Goal: Transaction & Acquisition: Purchase product/service

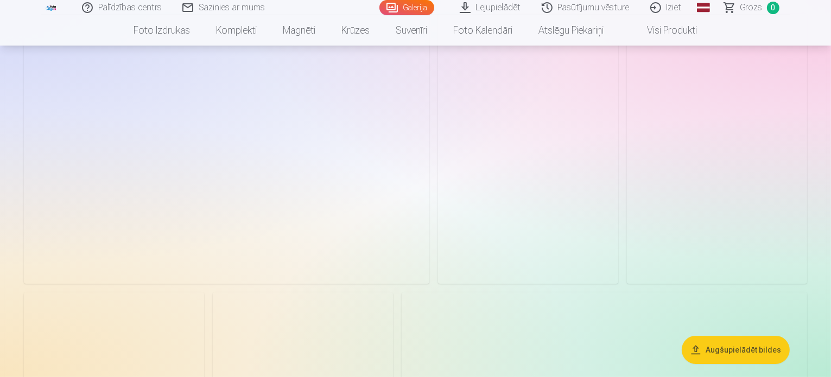
scroll to position [109, 0]
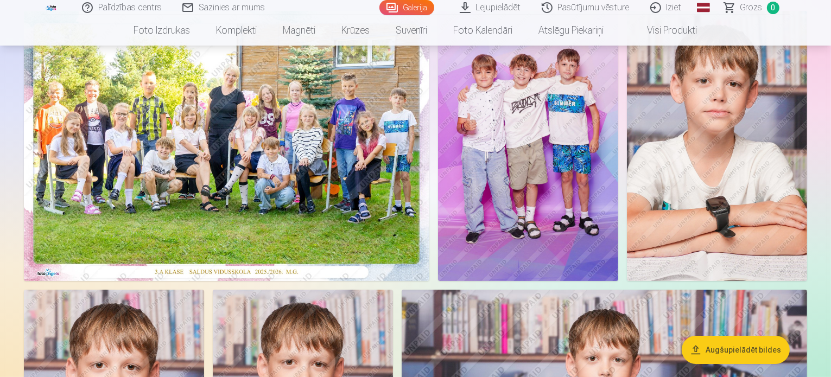
click at [430, 152] on img at bounding box center [227, 146] width 406 height 270
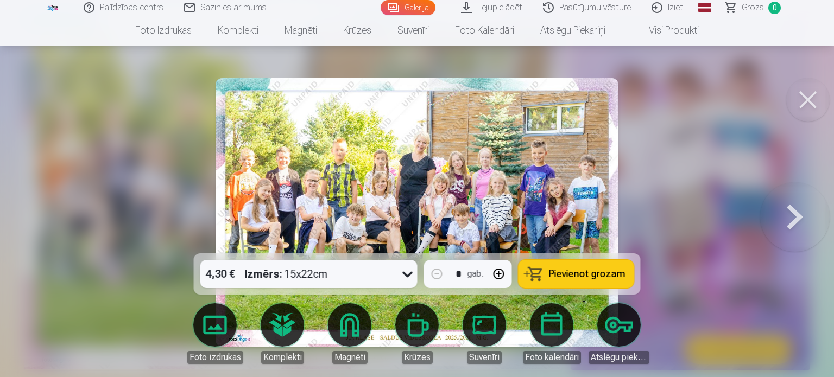
click at [526, 164] on img at bounding box center [417, 212] width 403 height 269
click at [440, 175] on img at bounding box center [417, 212] width 403 height 269
click at [793, 211] on button at bounding box center [795, 212] width 70 height 60
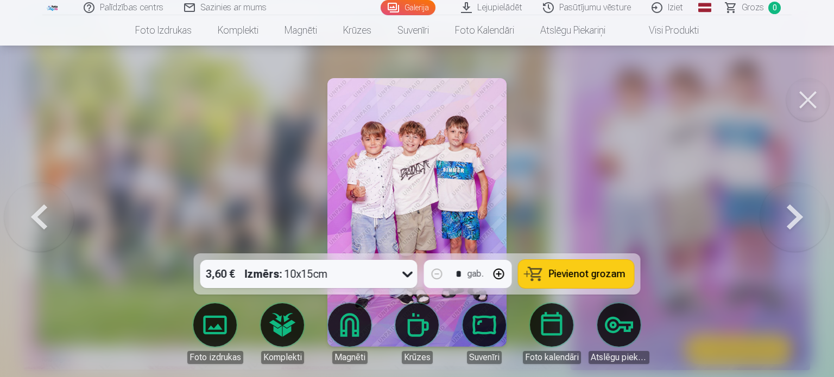
click at [798, 208] on button at bounding box center [795, 212] width 70 height 60
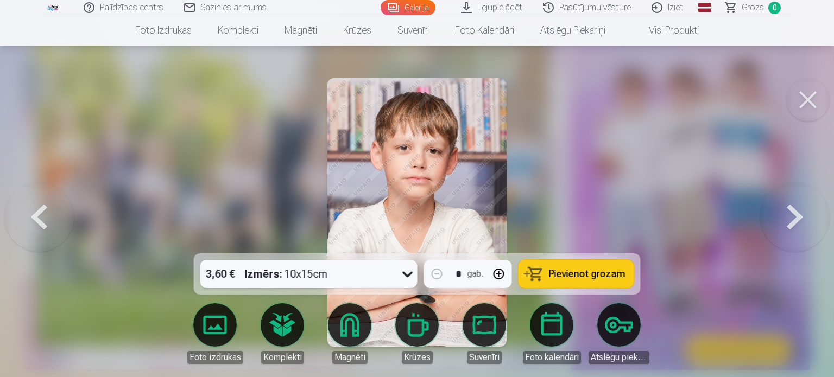
click at [43, 213] on button at bounding box center [39, 212] width 70 height 60
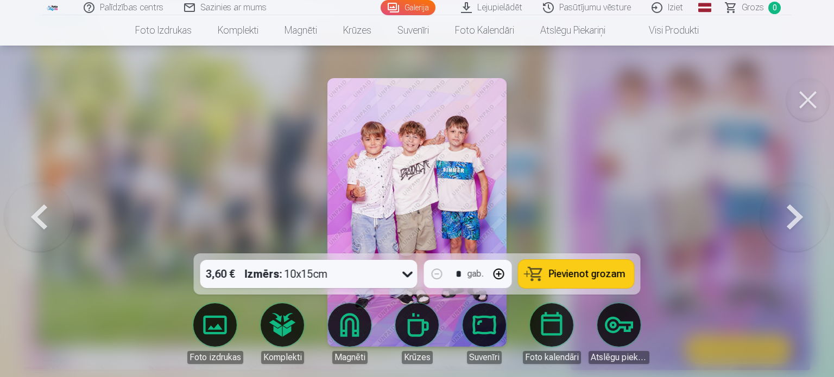
click at [43, 213] on button at bounding box center [39, 212] width 70 height 60
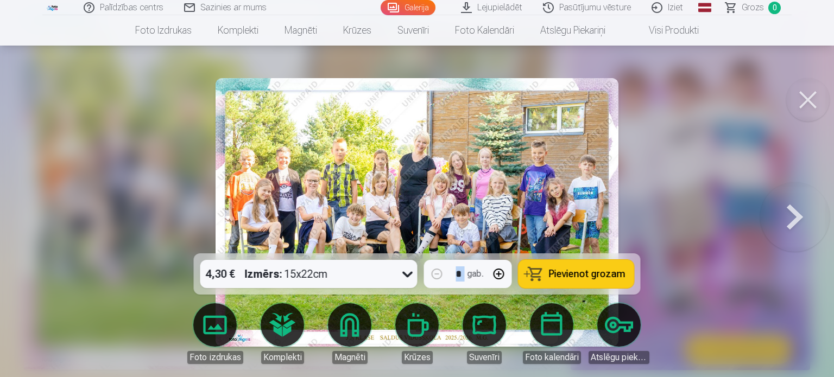
click at [42, 213] on div at bounding box center [417, 188] width 834 height 377
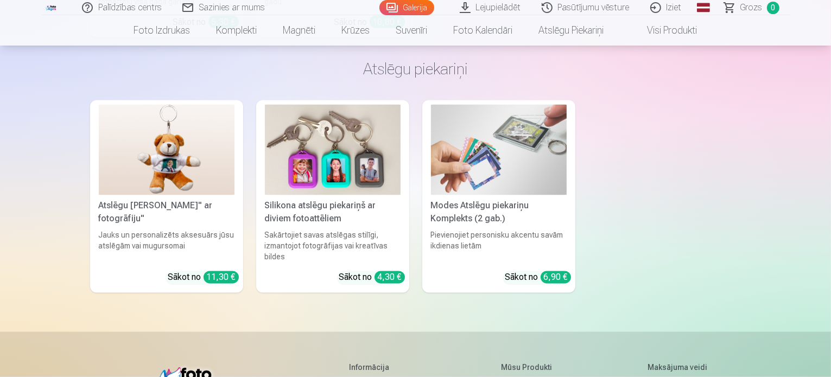
scroll to position [6136, 0]
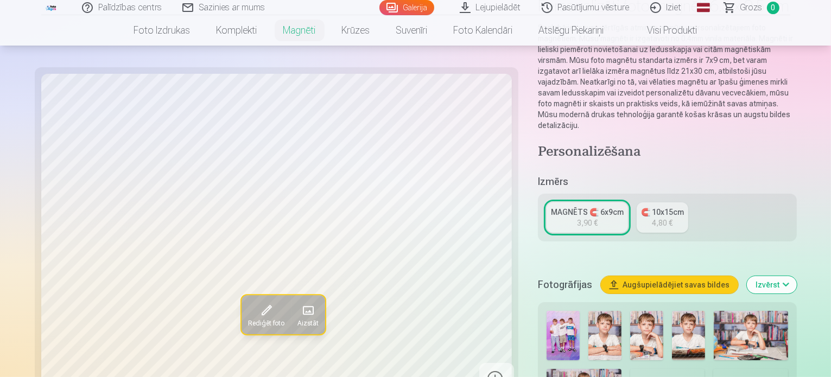
scroll to position [109, 0]
click at [653, 217] on div "4,80 €" at bounding box center [663, 222] width 21 height 11
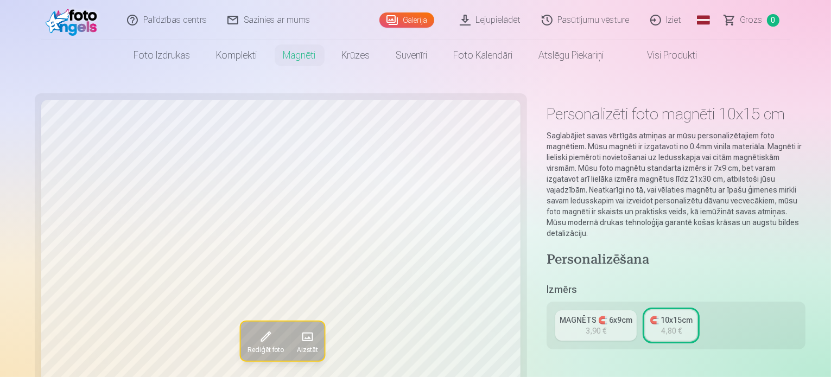
scroll to position [109, 0]
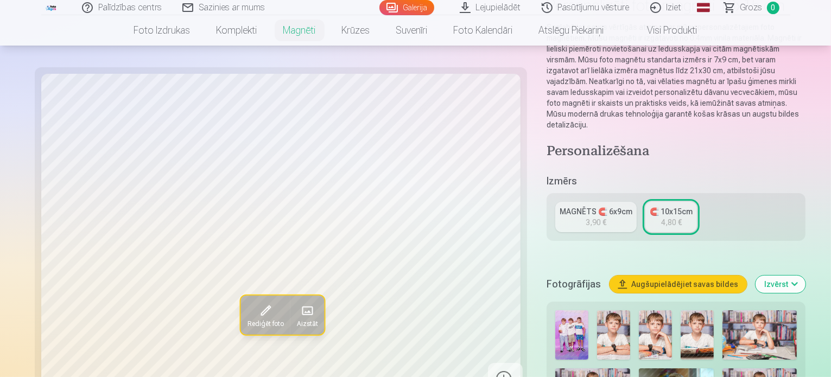
click at [586, 217] on div "3,90 €" at bounding box center [596, 222] width 21 height 11
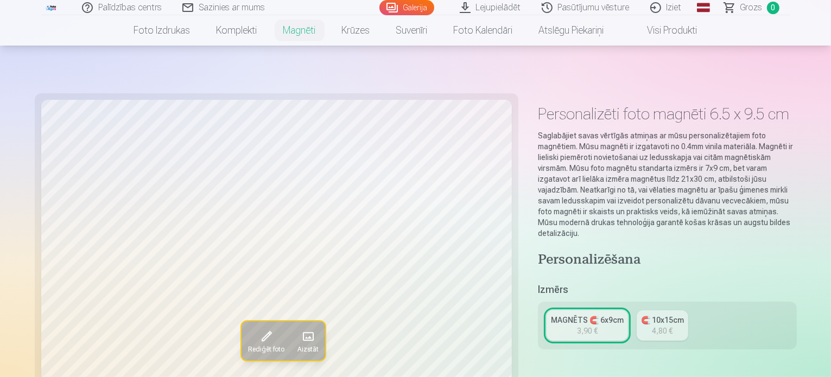
scroll to position [217, 0]
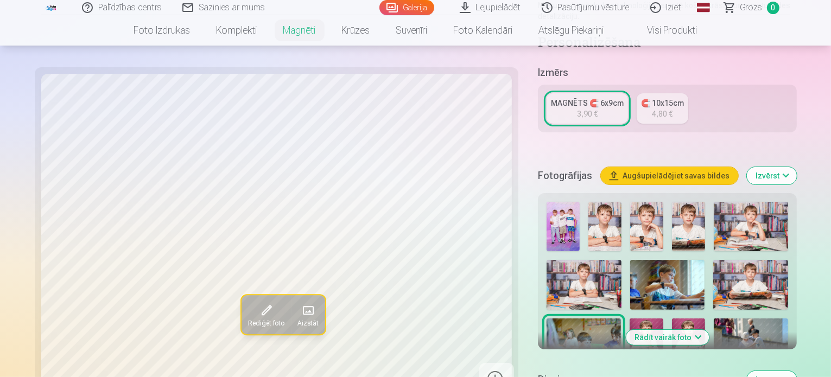
click at [547, 202] on img at bounding box center [563, 226] width 33 height 49
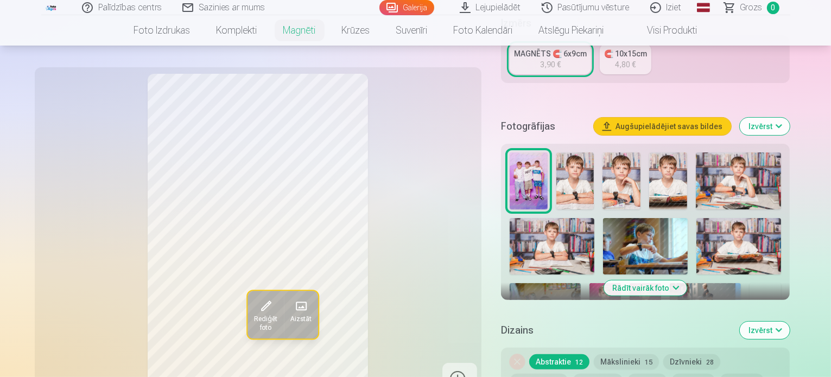
scroll to position [272, 0]
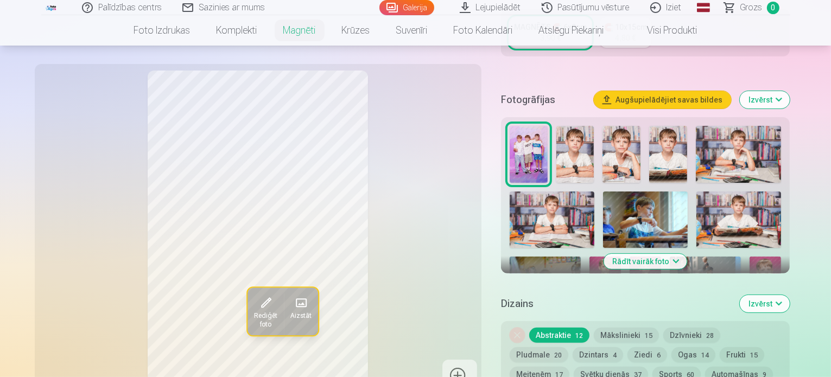
click at [576, 140] on img at bounding box center [576, 154] width 38 height 57
click at [609, 146] on img at bounding box center [622, 154] width 38 height 57
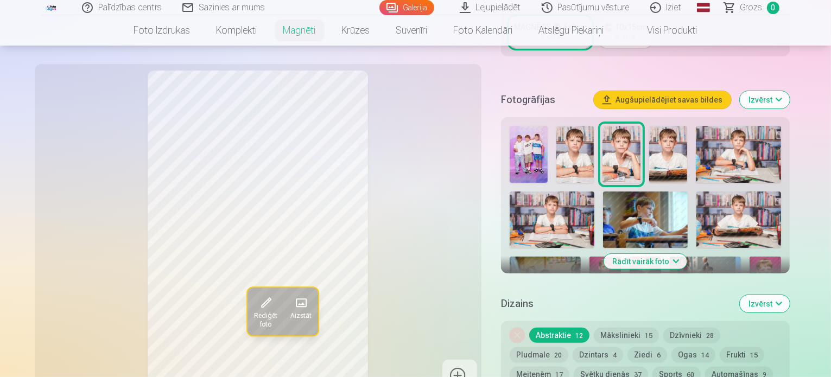
click at [658, 136] on img at bounding box center [668, 154] width 38 height 57
click at [721, 144] on img at bounding box center [738, 154] width 85 height 57
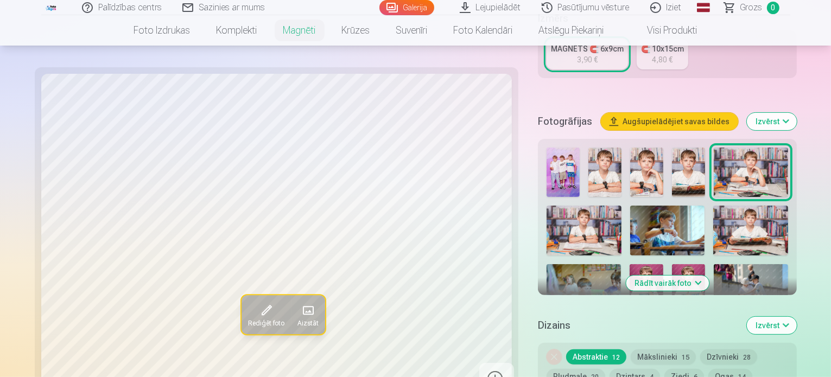
click at [622, 206] on img at bounding box center [584, 231] width 75 height 50
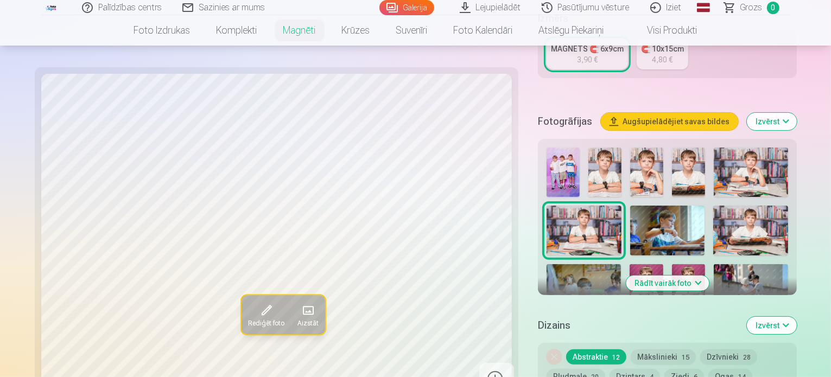
click at [630, 206] on img at bounding box center [667, 231] width 75 height 50
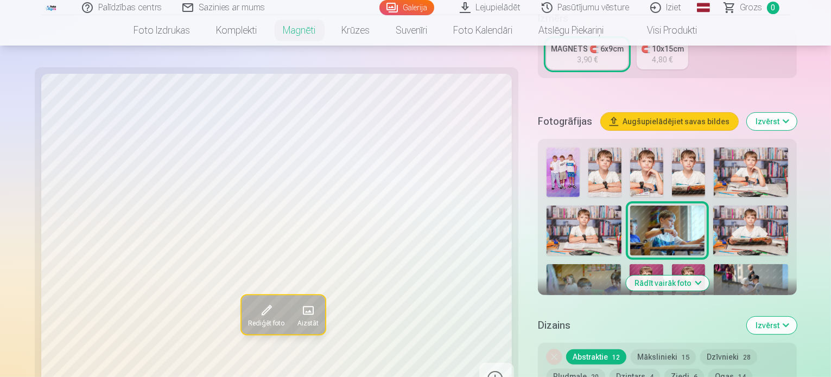
click at [714, 206] on img at bounding box center [751, 231] width 75 height 50
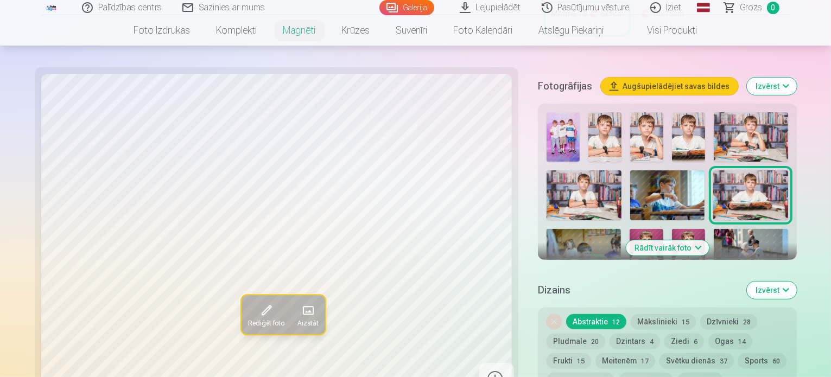
scroll to position [326, 0]
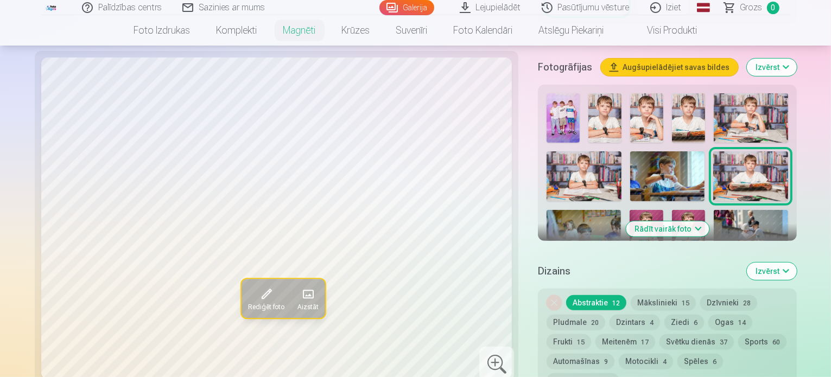
click at [621, 210] on img at bounding box center [584, 235] width 74 height 50
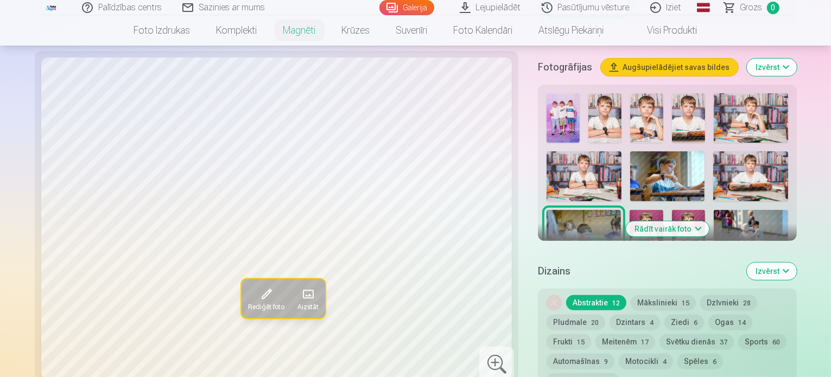
click at [663, 210] on img at bounding box center [646, 235] width 33 height 50
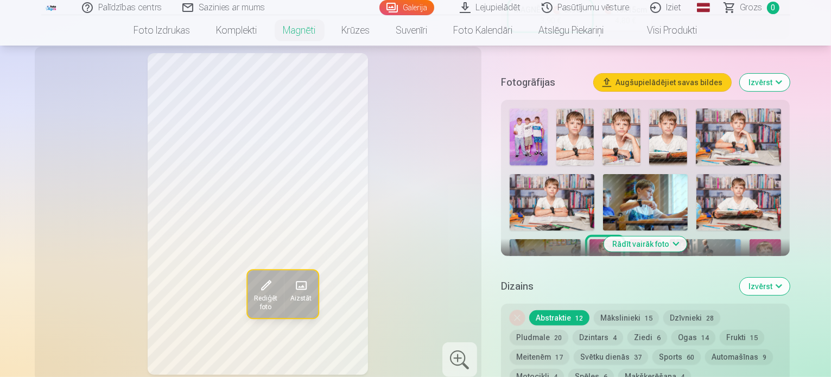
scroll to position [217, 0]
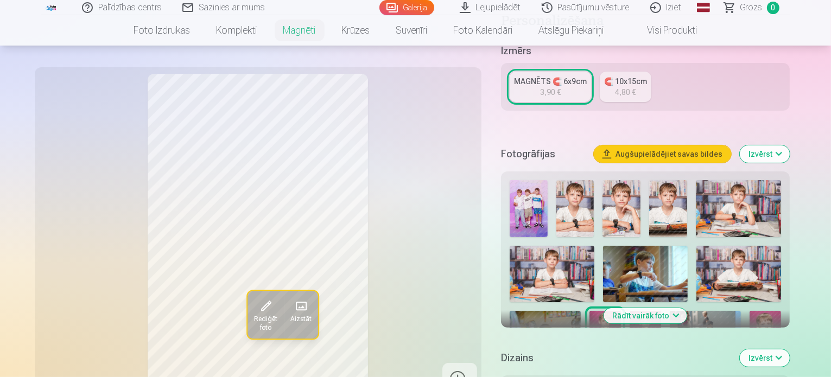
click at [661, 311] on img at bounding box center [645, 334] width 31 height 47
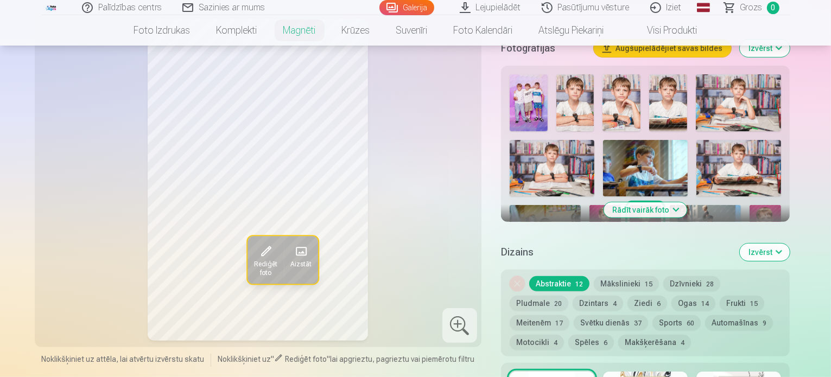
scroll to position [326, 0]
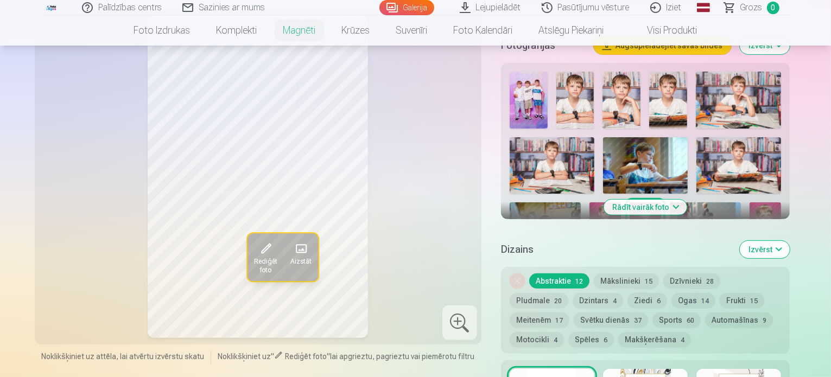
click at [750, 203] on img at bounding box center [765, 226] width 31 height 47
click at [541, 258] on img at bounding box center [525, 281] width 31 height 47
click at [582, 258] on img at bounding box center [565, 281] width 31 height 47
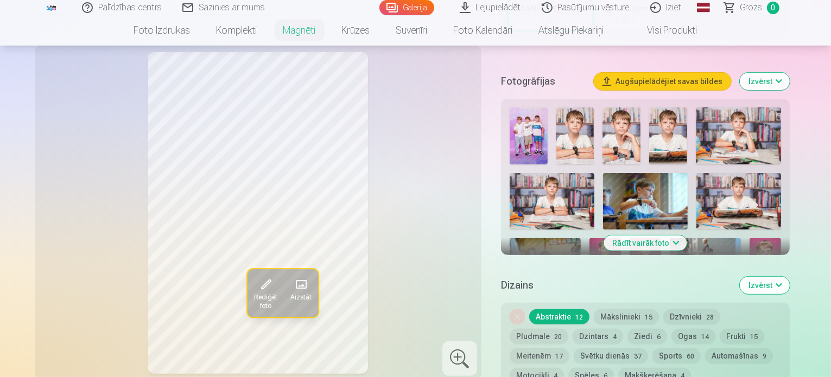
scroll to position [272, 0]
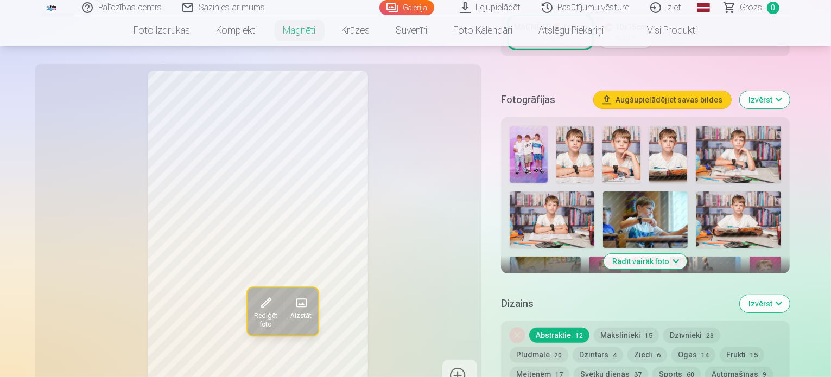
click at [661, 313] on img at bounding box center [625, 336] width 71 height 47
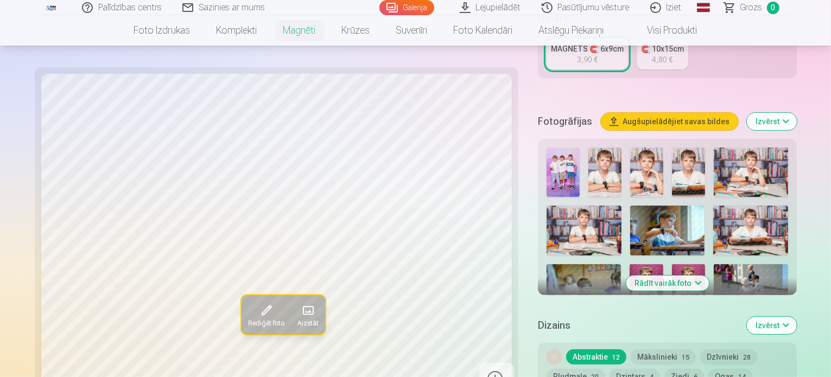
click at [788, 323] on img at bounding box center [771, 347] width 33 height 49
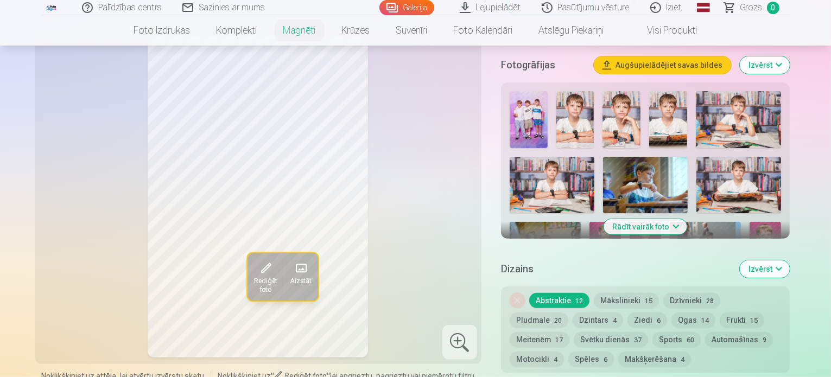
scroll to position [326, 0]
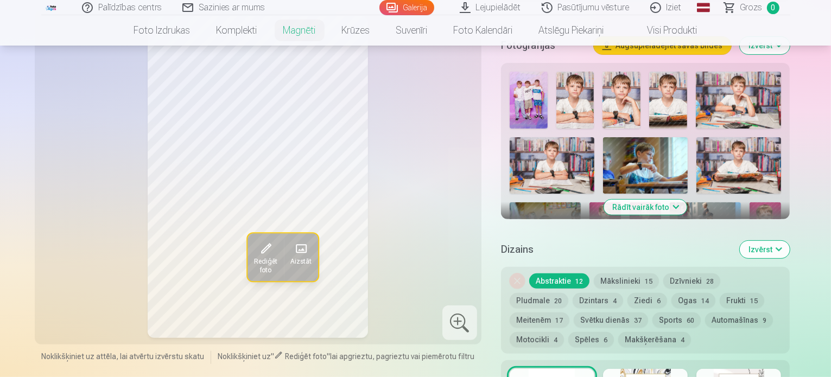
click at [612, 72] on img at bounding box center [622, 100] width 38 height 57
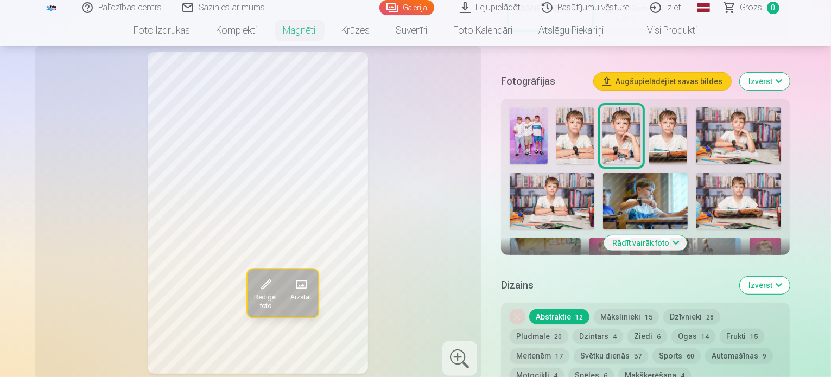
scroll to position [272, 0]
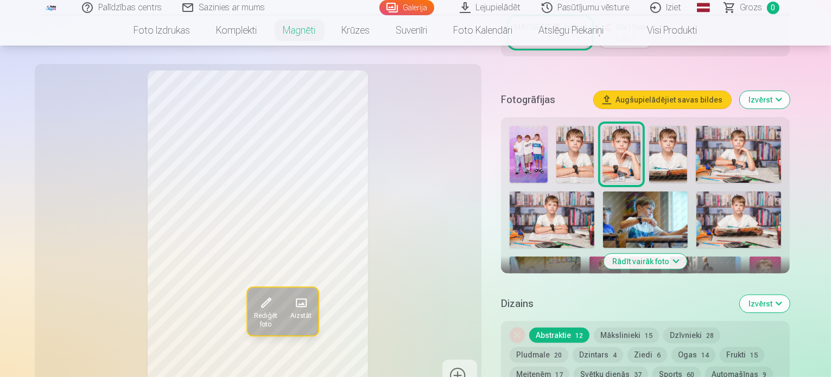
click at [649, 126] on img at bounding box center [668, 154] width 38 height 57
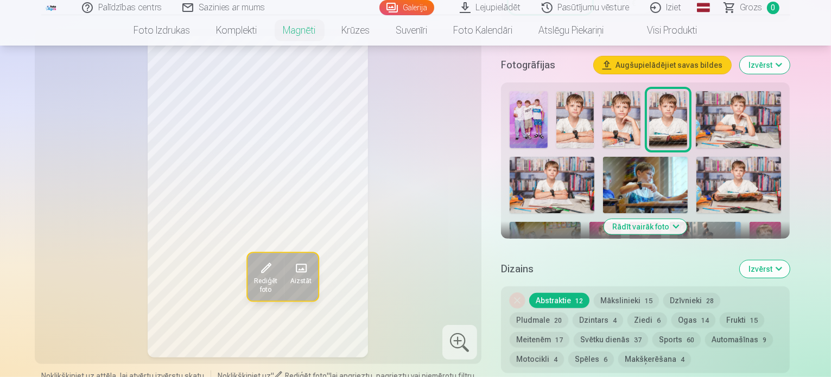
scroll to position [326, 0]
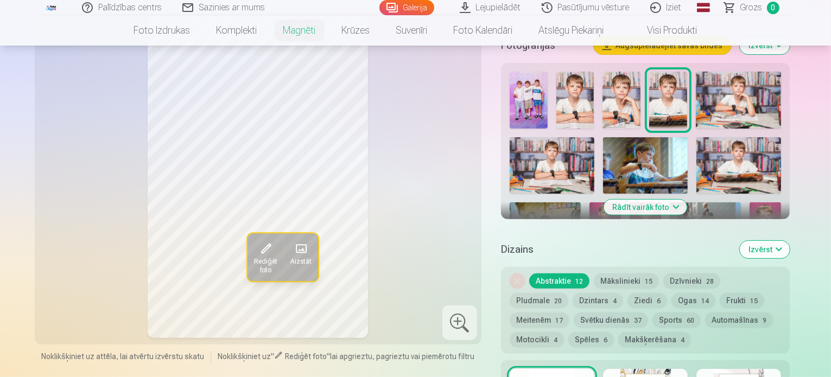
click at [697, 83] on img at bounding box center [738, 100] width 85 height 57
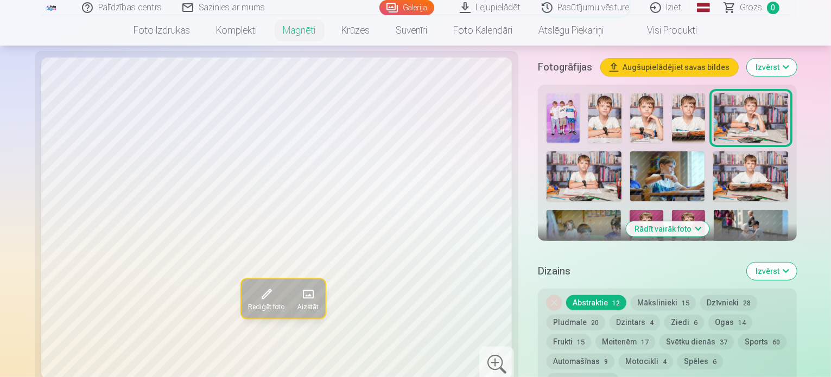
click at [622, 152] on img at bounding box center [584, 177] width 75 height 50
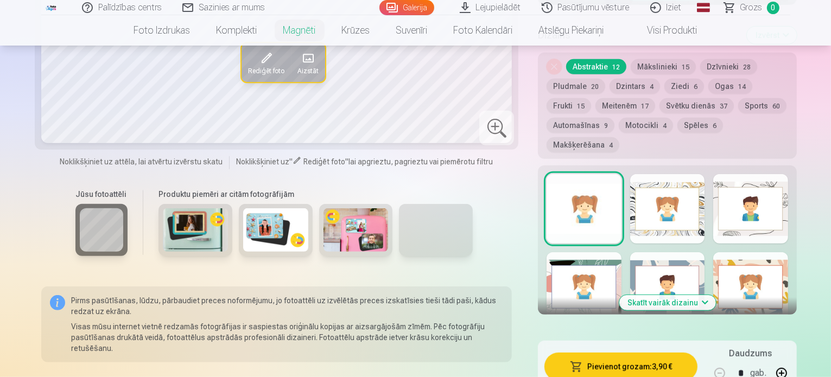
scroll to position [543, 0]
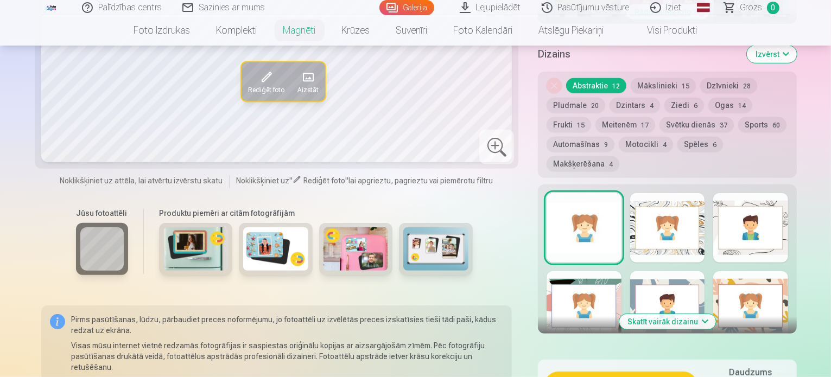
click at [674, 314] on button "Skatīt vairāk dizainu" at bounding box center [668, 321] width 97 height 15
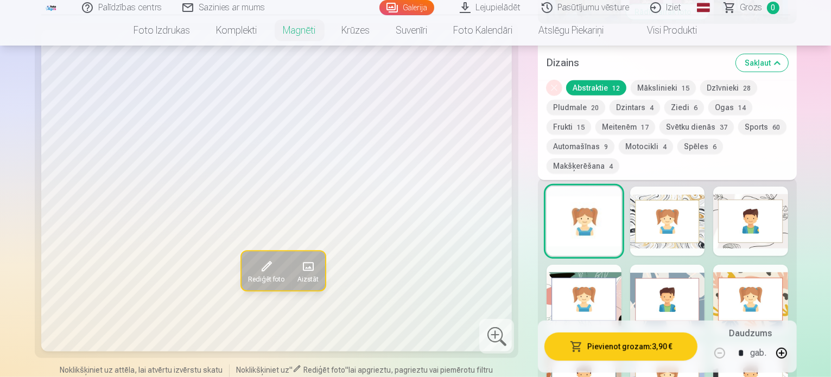
scroll to position [489, 0]
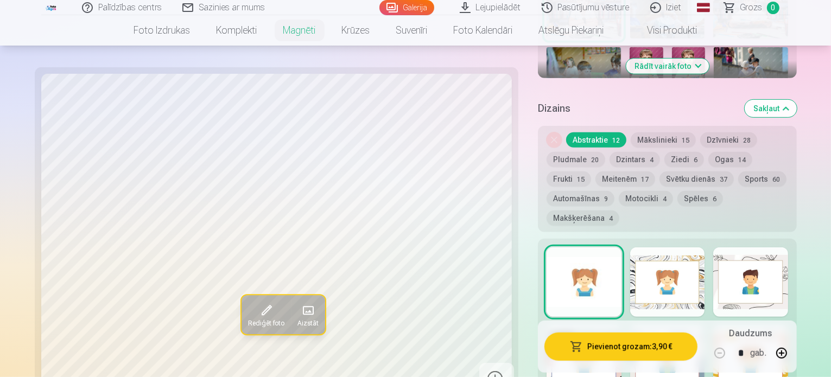
click at [679, 248] on div at bounding box center [667, 283] width 75 height 70
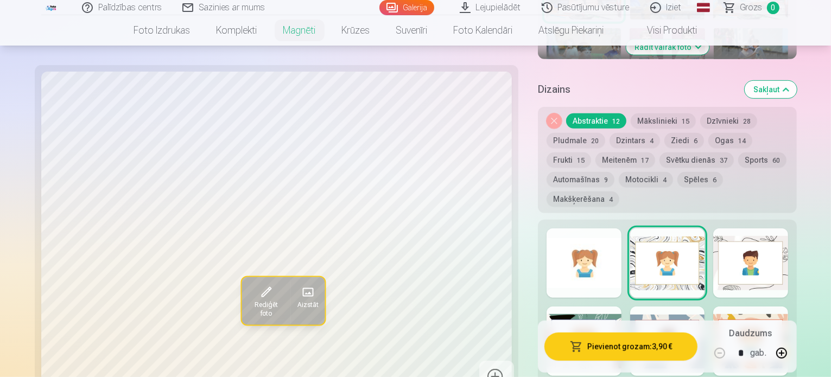
scroll to position [434, 0]
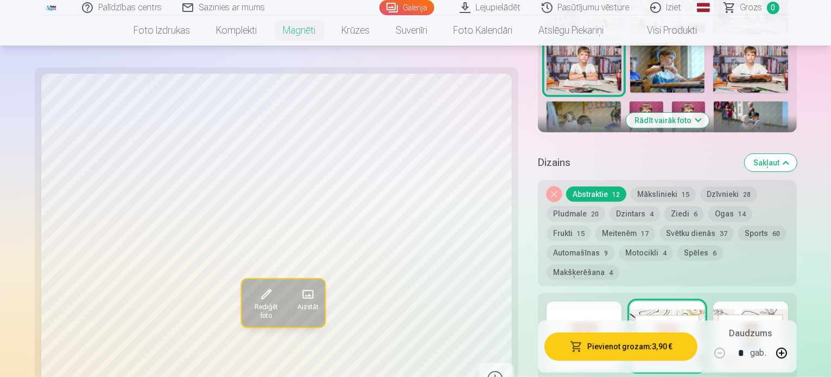
click at [594, 302] on div at bounding box center [584, 337] width 75 height 70
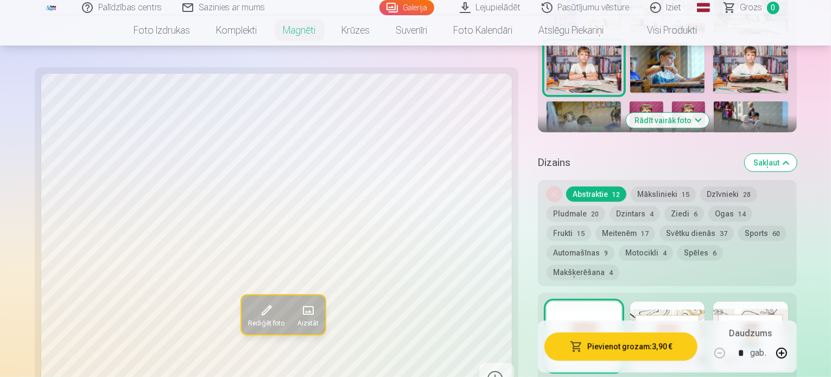
click at [773, 230] on span "60" at bounding box center [777, 234] width 8 height 8
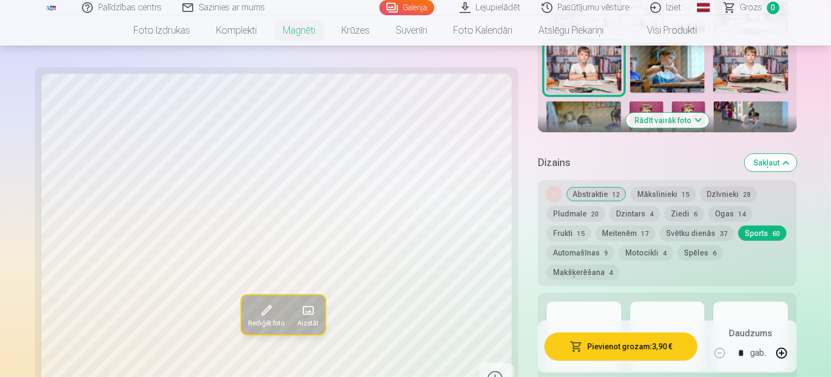
click at [591, 302] on div at bounding box center [584, 337] width 75 height 70
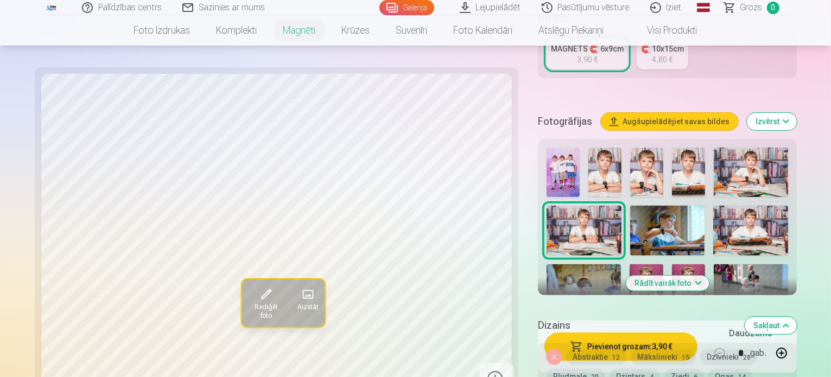
scroll to position [380, 0]
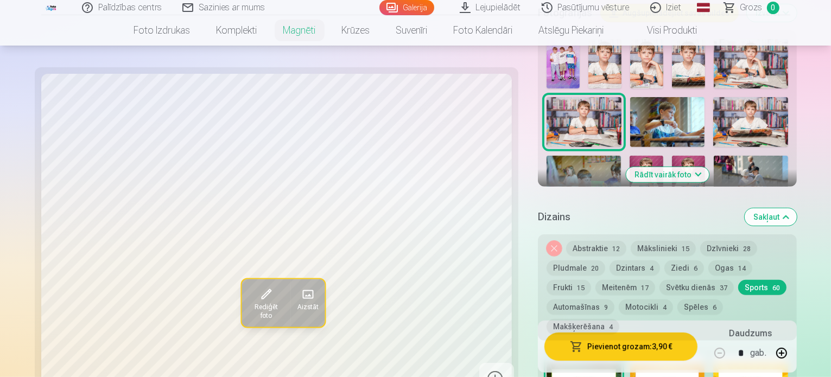
click at [547, 241] on button "Noņemiet dizainu" at bounding box center [554, 248] width 15 height 15
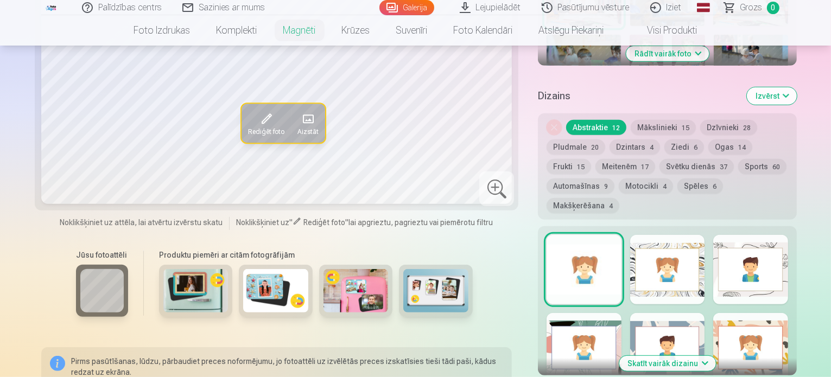
scroll to position [504, 0]
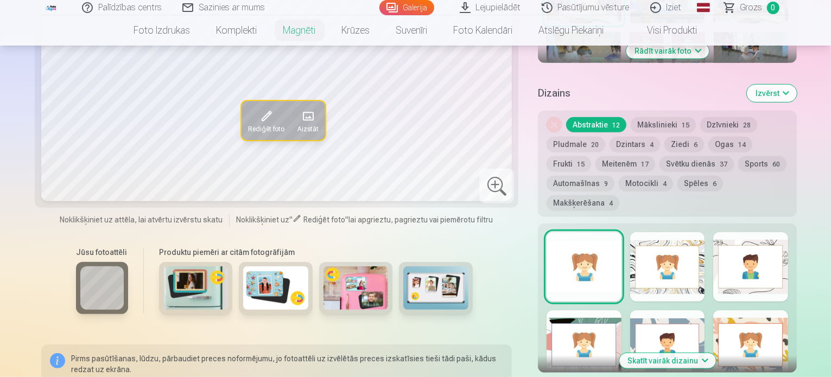
click at [582, 232] on div at bounding box center [584, 267] width 75 height 70
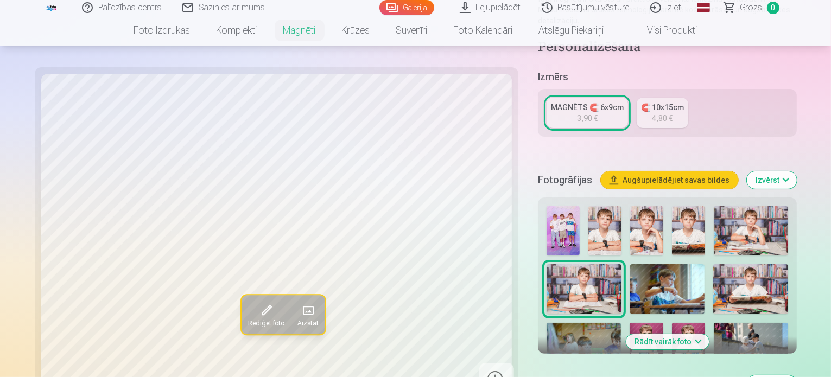
scroll to position [232, 0]
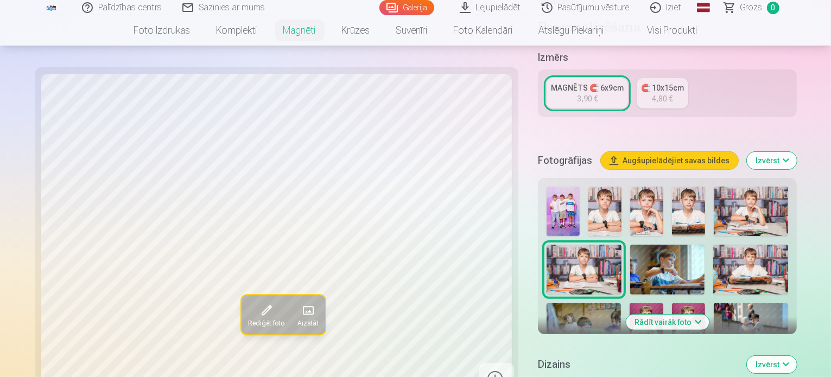
click at [547, 187] on img at bounding box center [563, 211] width 33 height 49
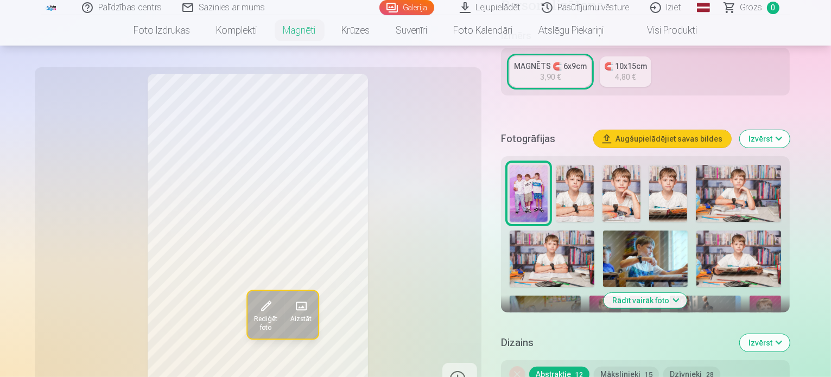
scroll to position [287, 0]
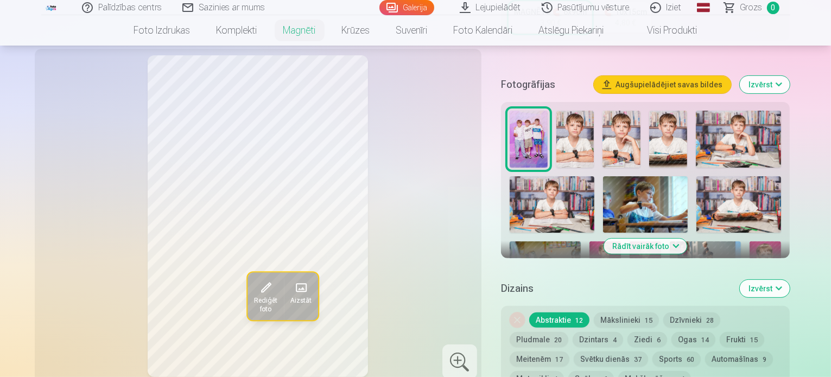
click at [697, 176] on img at bounding box center [739, 204] width 85 height 56
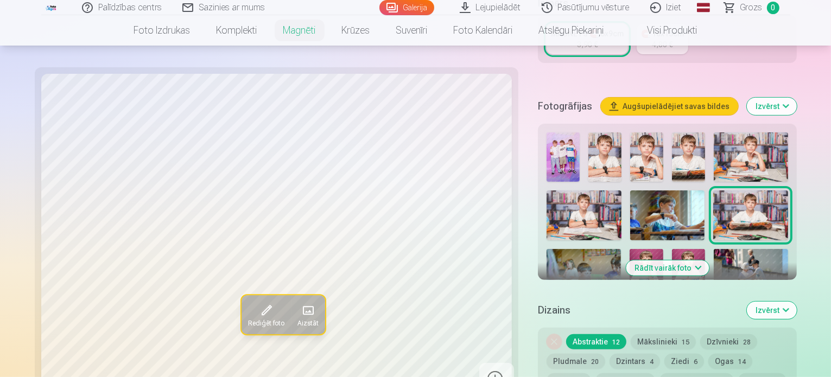
click at [622, 191] on img at bounding box center [584, 216] width 75 height 50
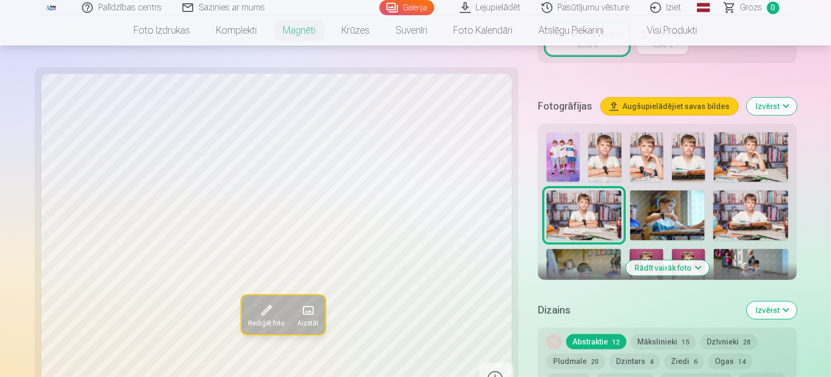
click at [729, 132] on img at bounding box center [751, 156] width 74 height 49
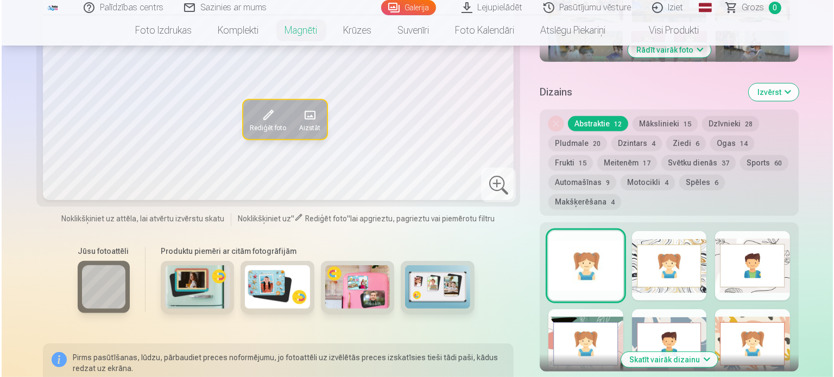
scroll to position [558, 0]
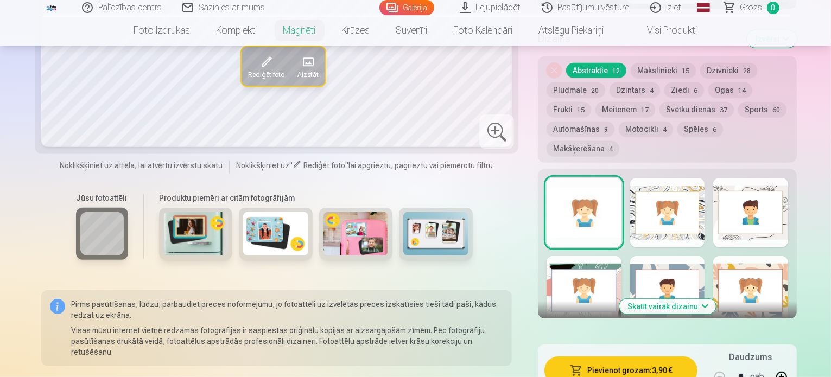
click at [632, 357] on button "Pievienot grozam : 3,90 €" at bounding box center [621, 371] width 153 height 28
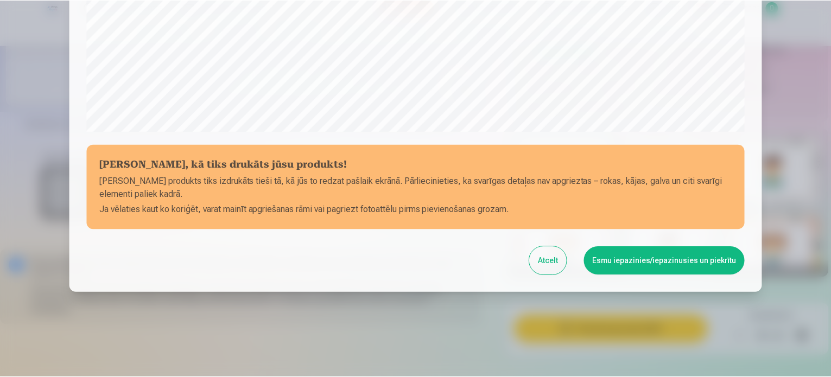
scroll to position [404, 0]
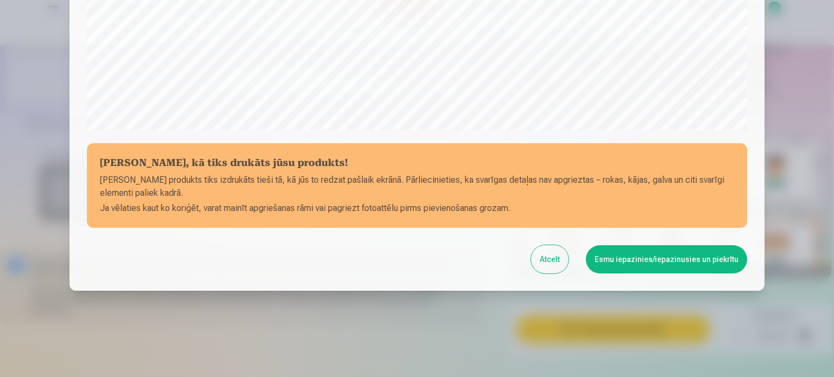
click at [645, 257] on button "Esmu iepazinies/iepazinusies un piekrītu" at bounding box center [666, 259] width 161 height 28
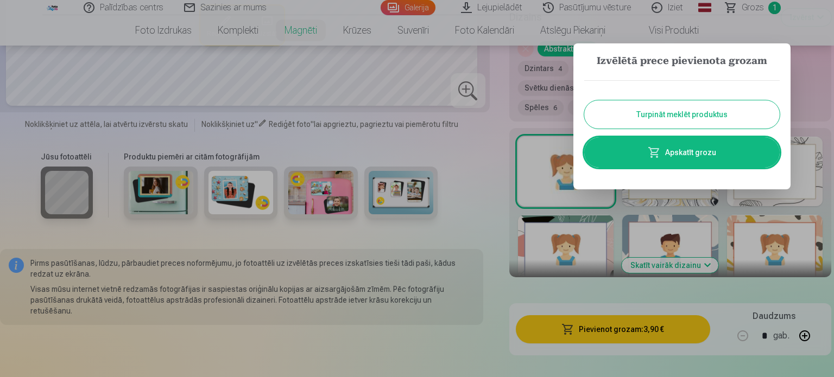
click at [695, 109] on button "Turpināt meklēt produktus" at bounding box center [681, 114] width 195 height 28
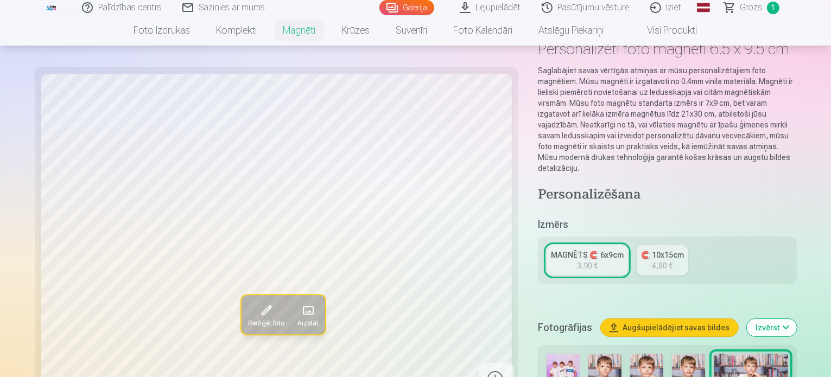
scroll to position [0, 0]
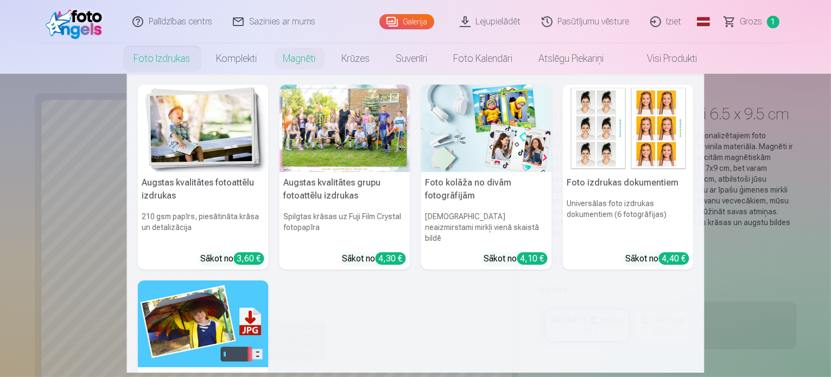
click at [149, 54] on link "Foto izdrukas" at bounding box center [162, 58] width 83 height 30
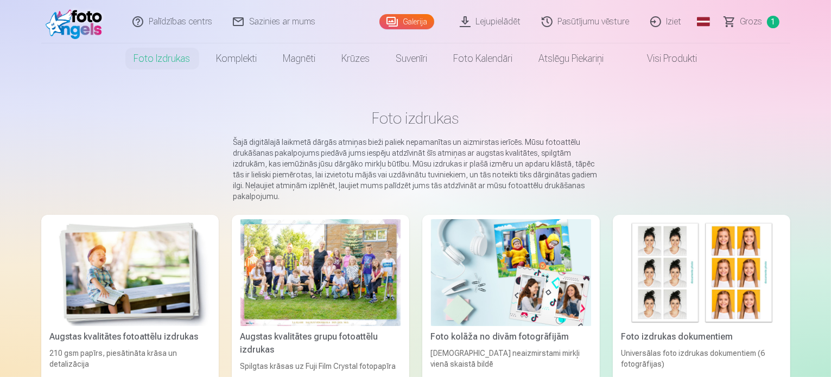
click at [704, 56] on link "Visi produkti" at bounding box center [663, 58] width 93 height 30
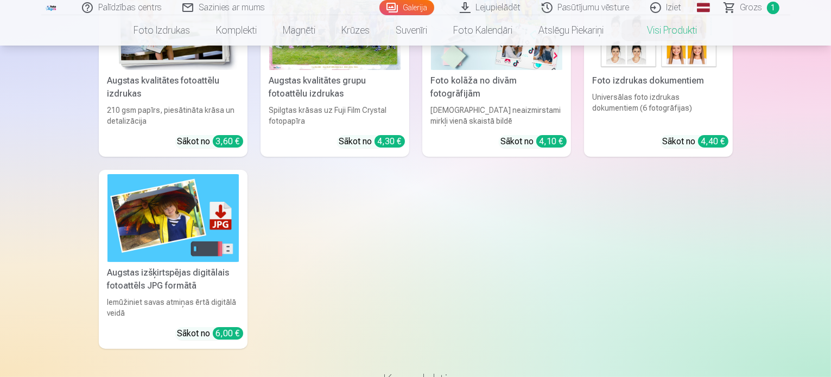
scroll to position [54, 0]
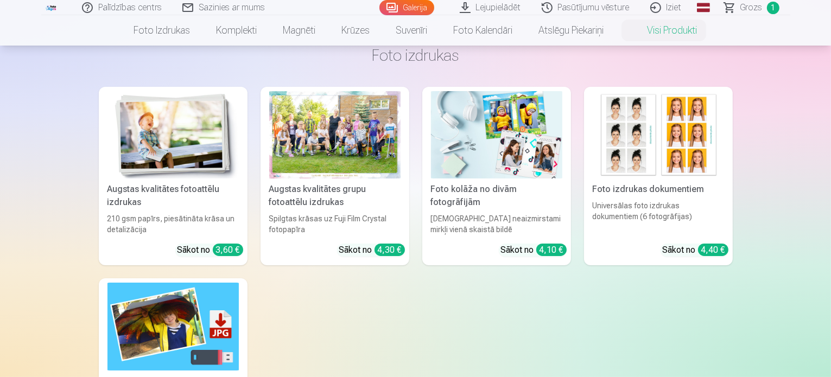
click at [188, 148] on img at bounding box center [173, 134] width 131 height 87
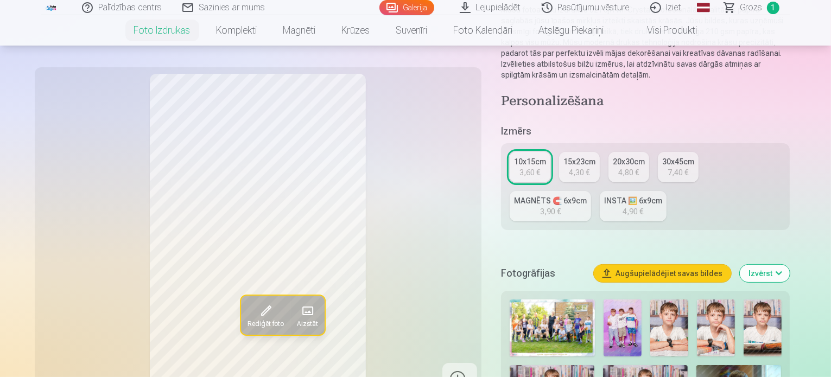
scroll to position [163, 0]
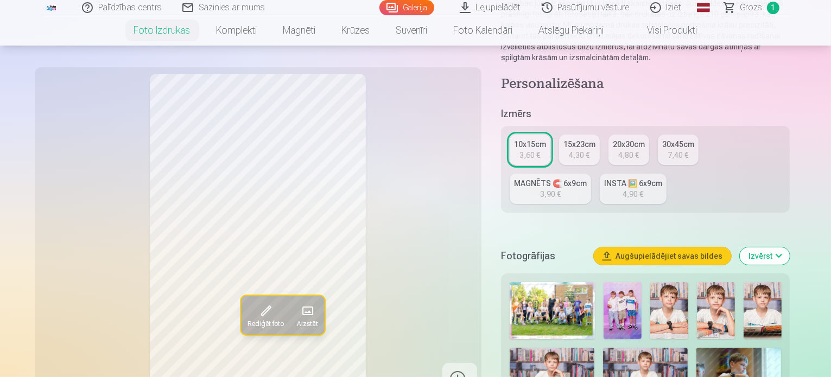
click at [615, 282] on img at bounding box center [623, 310] width 38 height 57
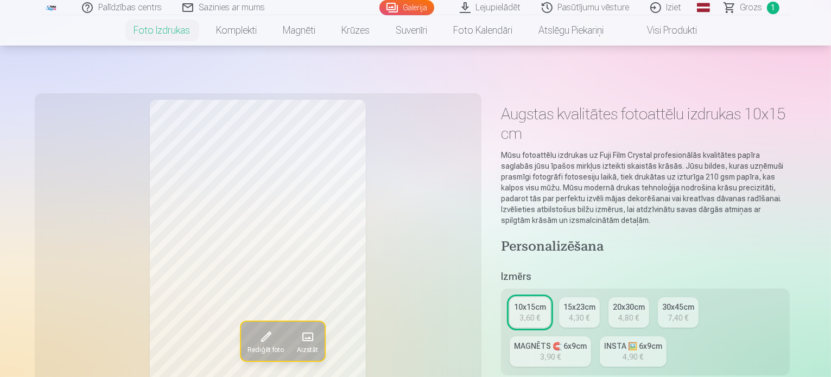
scroll to position [109, 0]
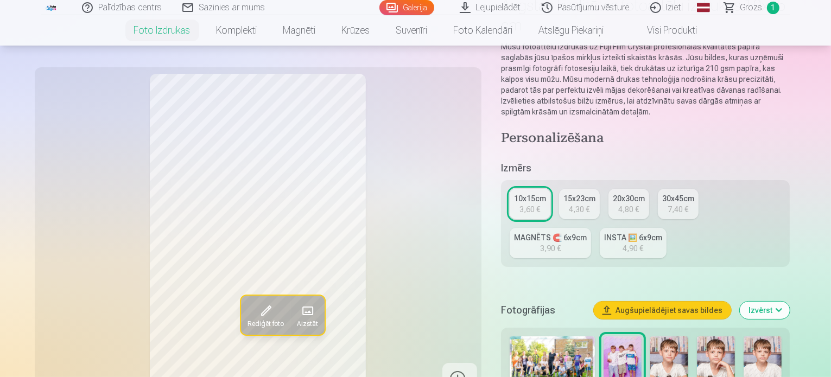
click at [600, 228] on link "INSTA 🖼️ 6x9cm 4,90 €" at bounding box center [633, 243] width 67 height 30
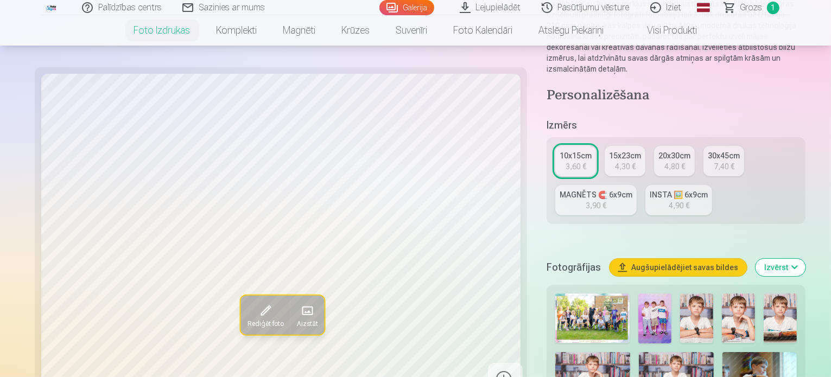
scroll to position [272, 0]
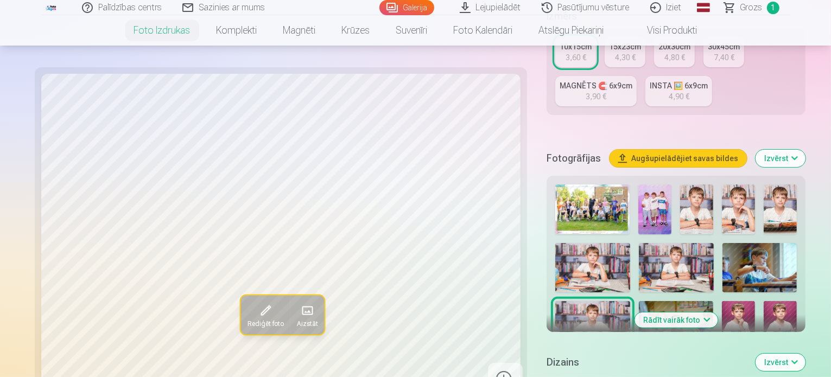
click at [639, 185] on img at bounding box center [655, 210] width 33 height 50
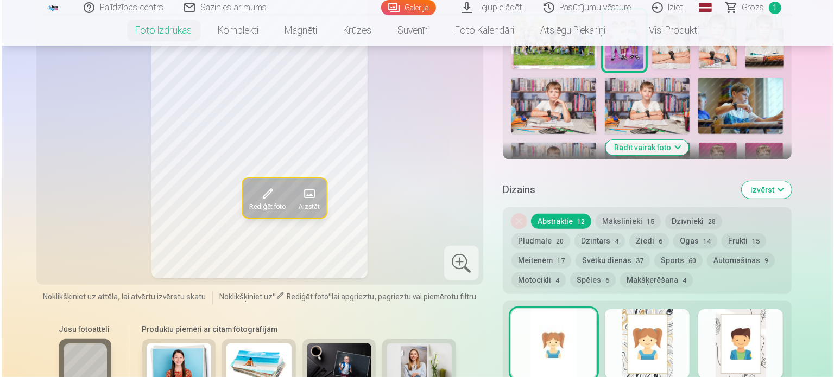
scroll to position [543, 0]
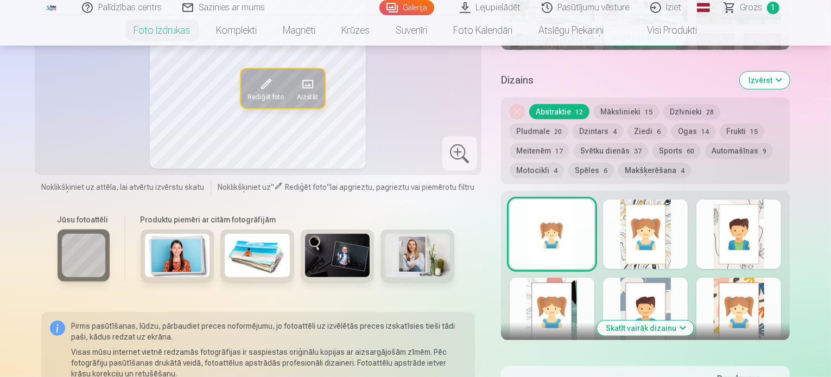
click at [241, 70] on button "Rediģēt foto" at bounding box center [265, 88] width 49 height 39
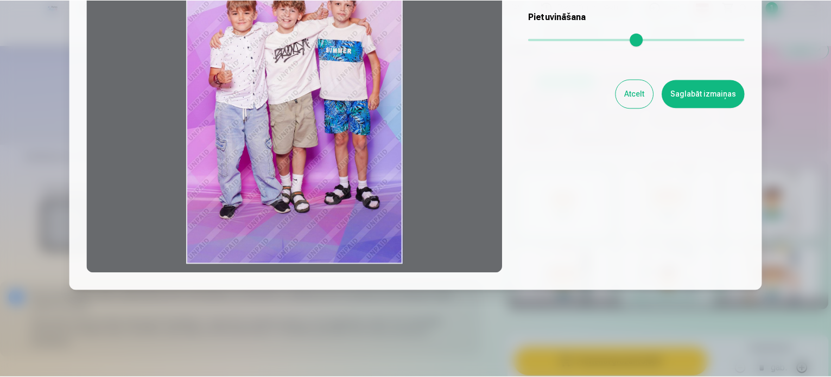
scroll to position [62, 0]
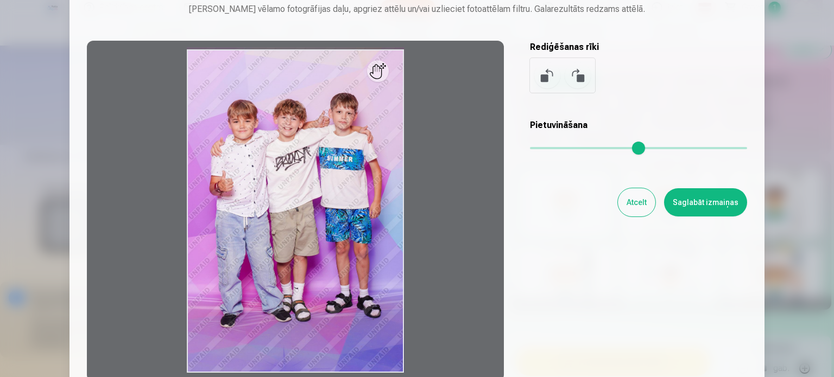
click at [573, 75] on button at bounding box center [578, 75] width 26 height 26
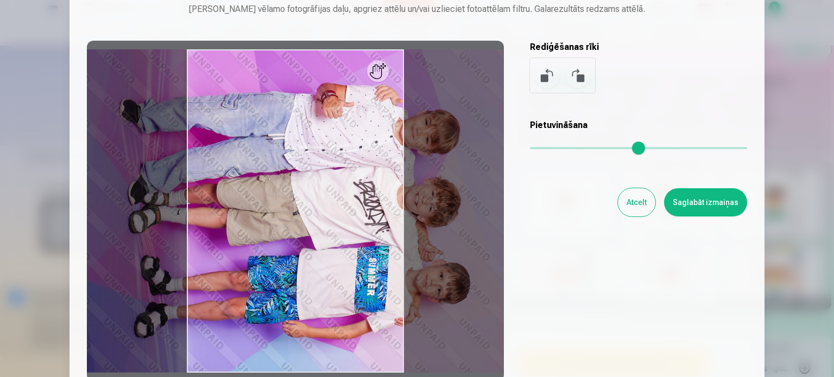
click at [573, 75] on button at bounding box center [578, 75] width 26 height 26
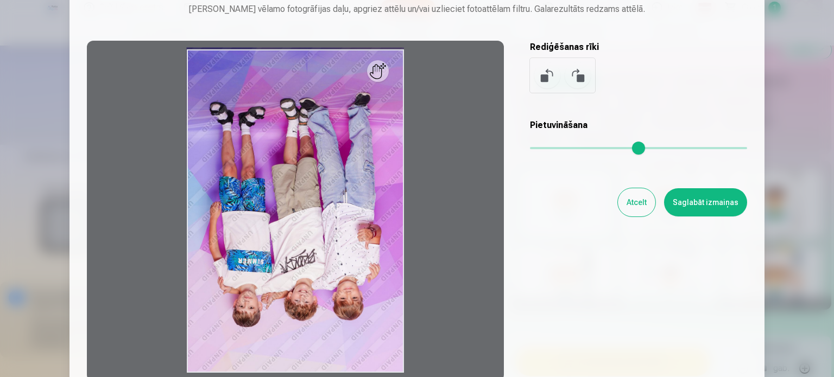
click at [573, 75] on button at bounding box center [578, 75] width 26 height 26
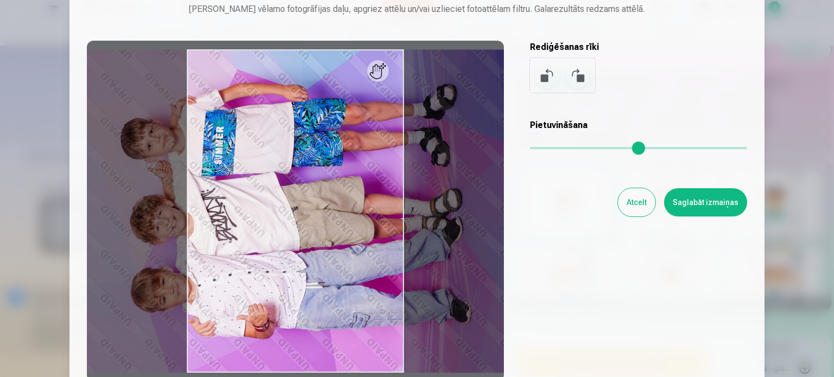
click at [573, 75] on button at bounding box center [578, 75] width 26 height 26
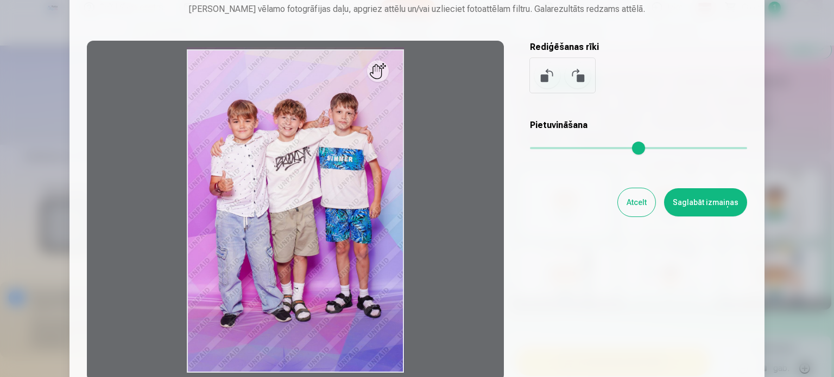
click at [641, 202] on button "Atcelt" at bounding box center [636, 202] width 37 height 28
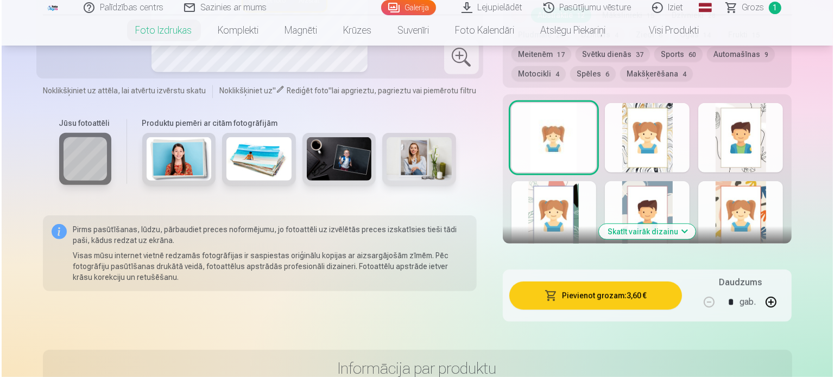
scroll to position [760, 0]
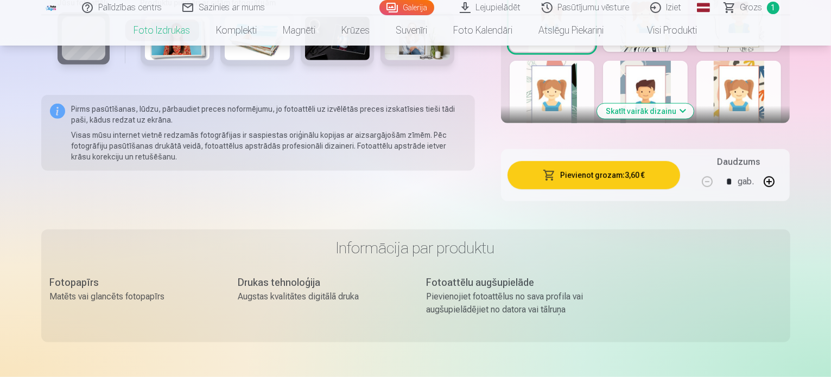
click at [629, 161] on button "Pievienot grozam : 3,60 €" at bounding box center [594, 175] width 173 height 28
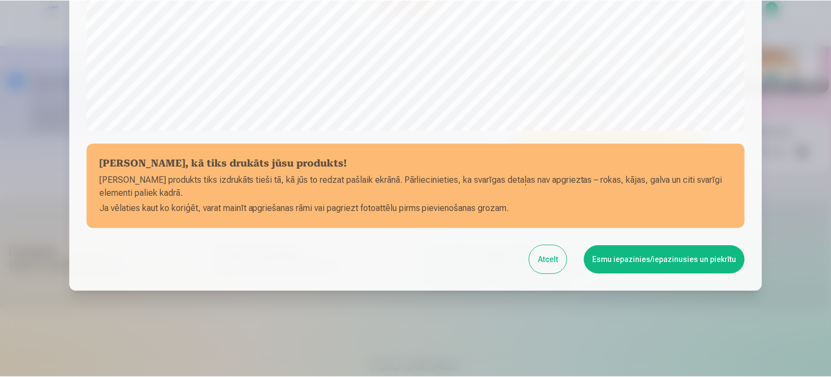
scroll to position [404, 0]
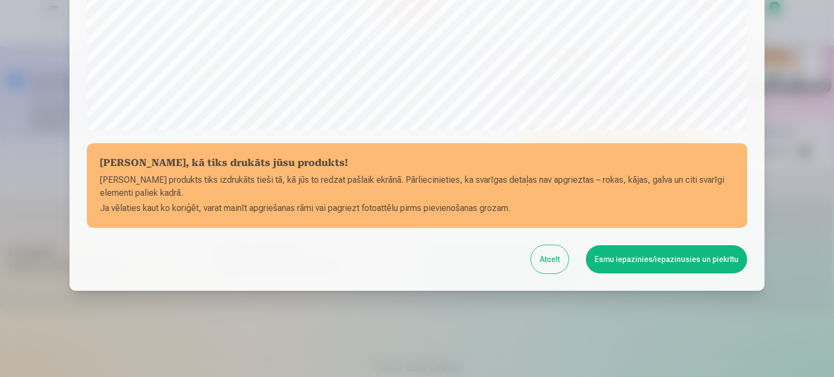
click at [636, 264] on button "Esmu iepazinies/iepazinusies un piekrītu" at bounding box center [666, 259] width 161 height 28
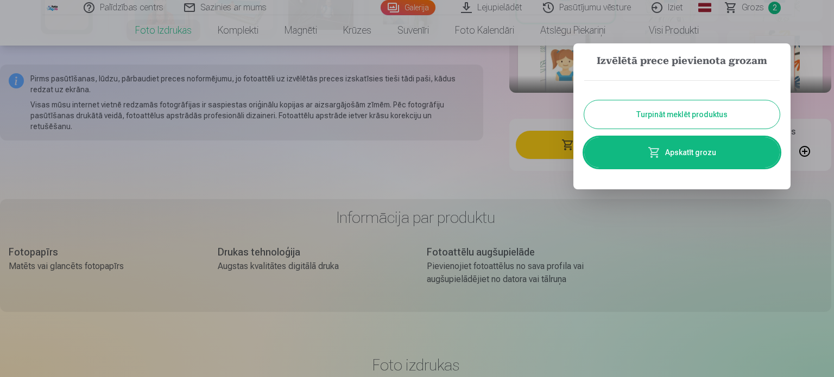
click at [665, 117] on button "Turpināt meklēt produktus" at bounding box center [681, 114] width 195 height 28
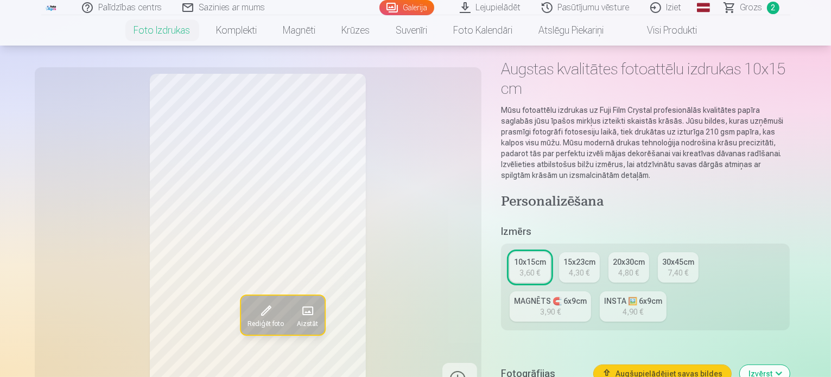
scroll to position [0, 0]
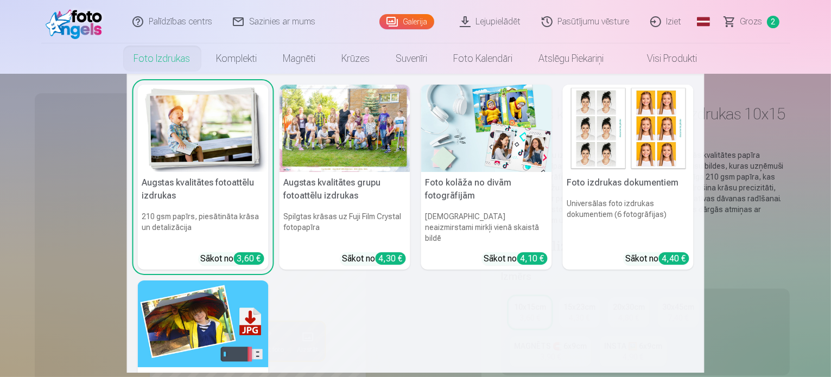
click at [154, 62] on link "Foto izdrukas" at bounding box center [162, 58] width 83 height 30
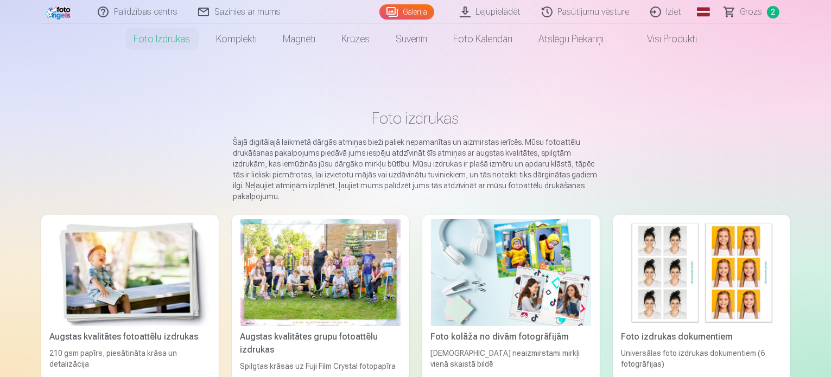
scroll to position [163, 0]
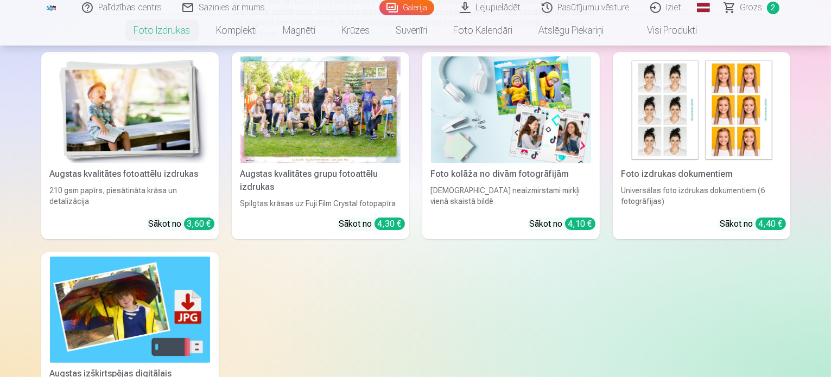
click at [150, 159] on img at bounding box center [130, 109] width 160 height 107
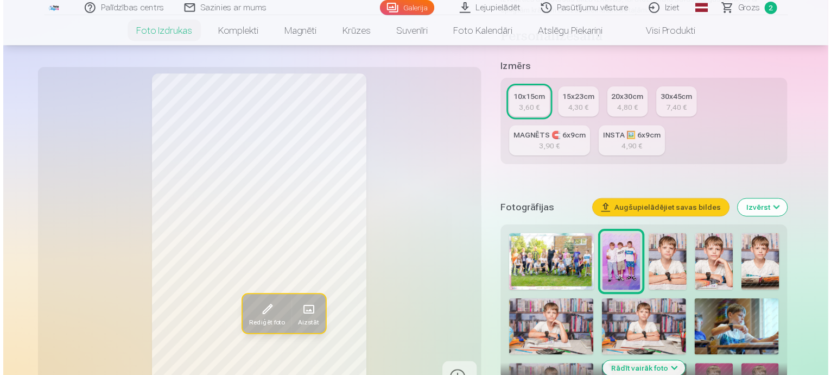
scroll to position [217, 0]
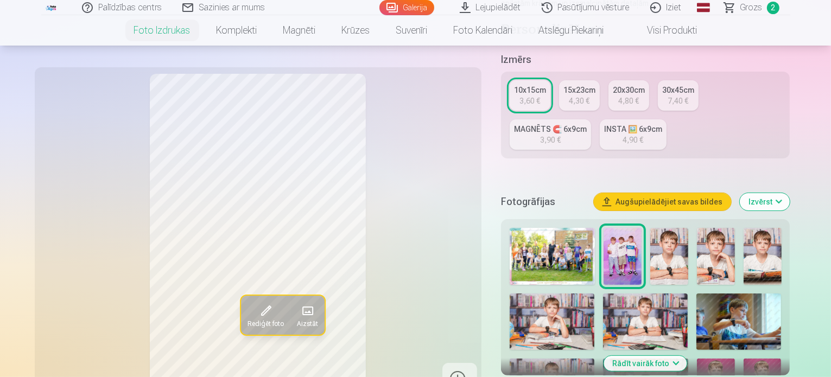
click at [552, 228] on img at bounding box center [552, 256] width 85 height 57
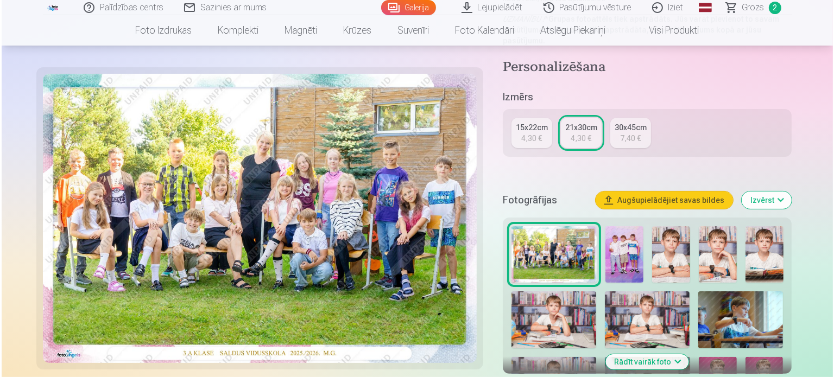
scroll to position [272, 0]
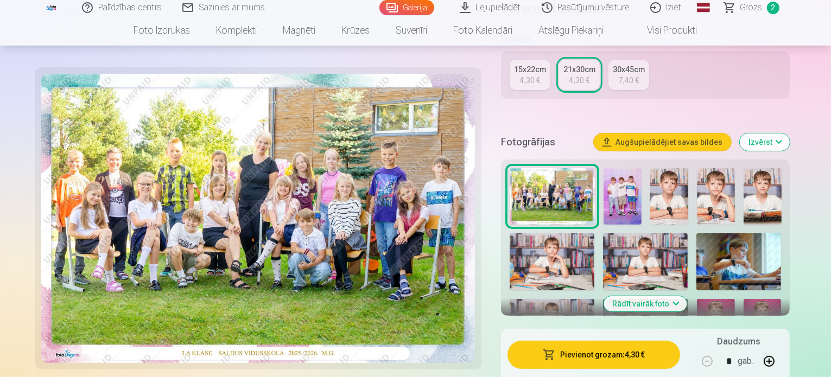
click at [638, 341] on button "Pievienot grozam : 4,30 €" at bounding box center [594, 355] width 173 height 28
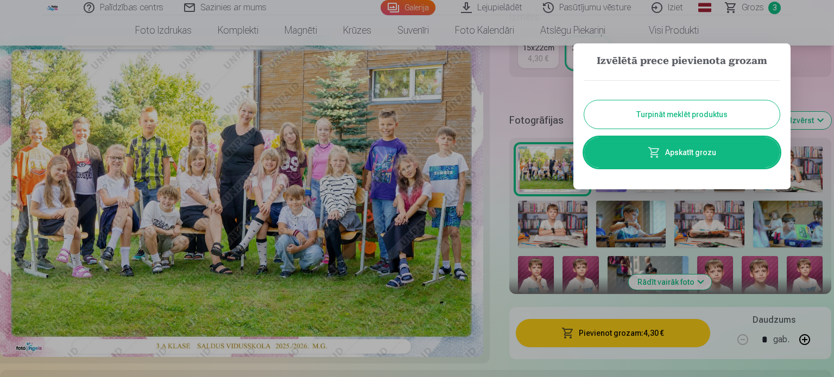
click at [679, 149] on link "Apskatīt grozu" at bounding box center [681, 152] width 195 height 30
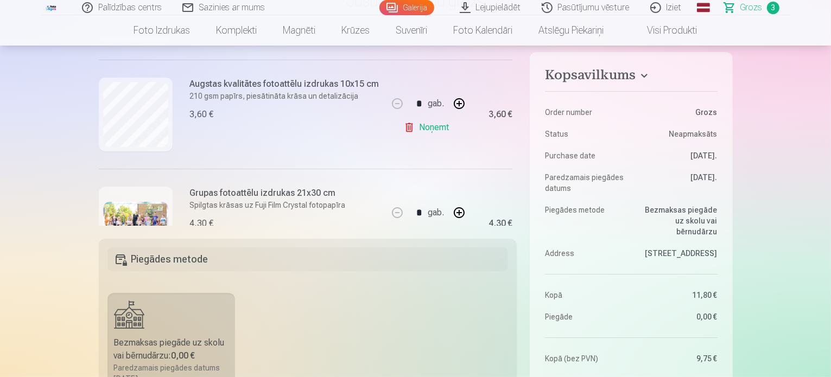
scroll to position [273, 0]
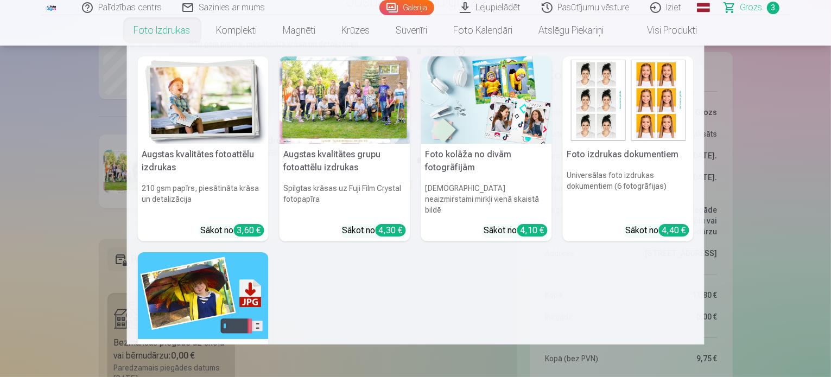
click at [173, 34] on link "Foto izdrukas" at bounding box center [162, 30] width 83 height 30
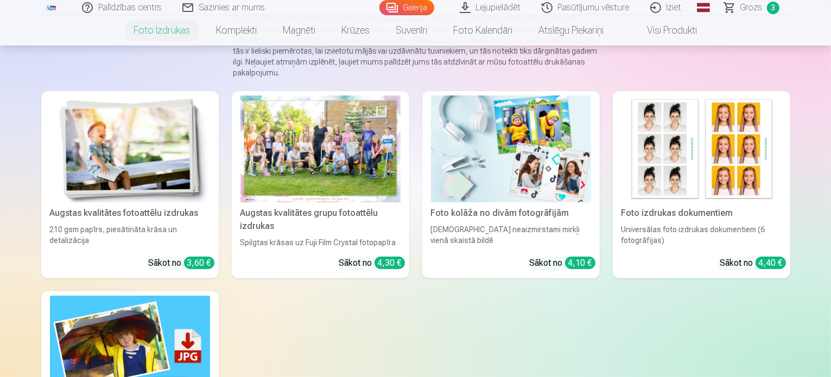
scroll to position [54, 0]
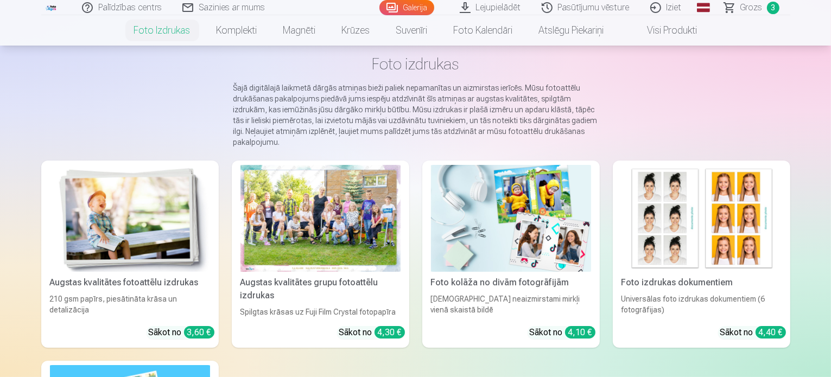
click at [746, 210] on img at bounding box center [702, 218] width 160 height 107
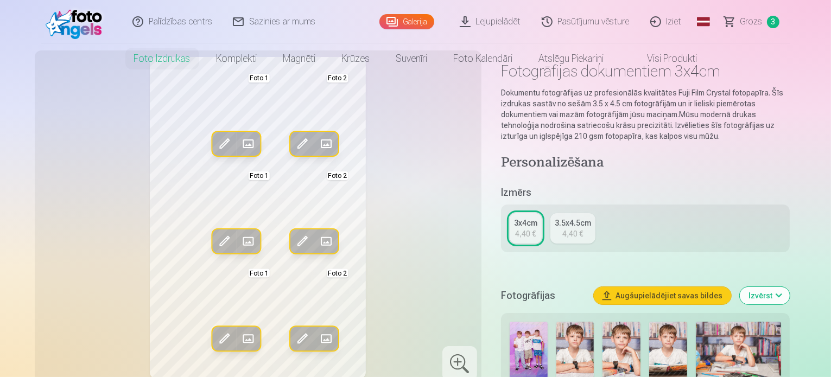
scroll to position [109, 0]
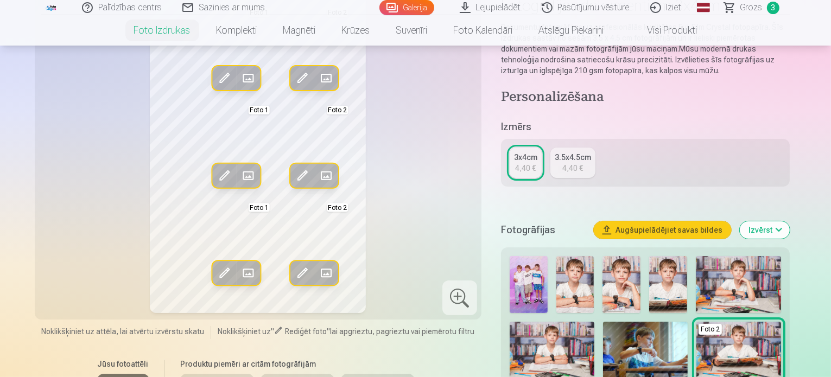
click at [572, 160] on div "3.5x4.5cm" at bounding box center [573, 157] width 36 height 11
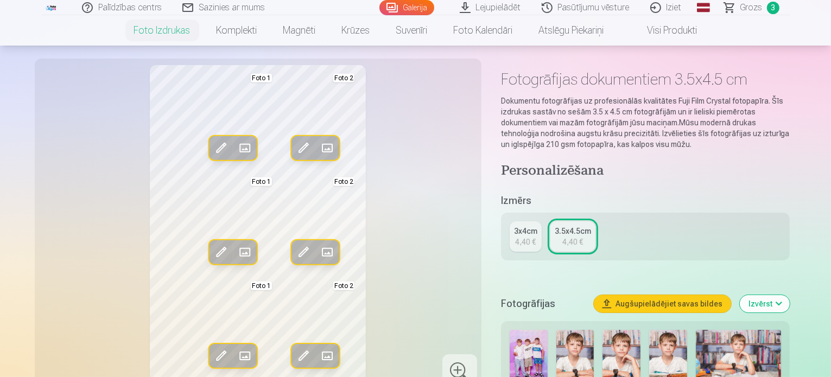
scroll to position [54, 0]
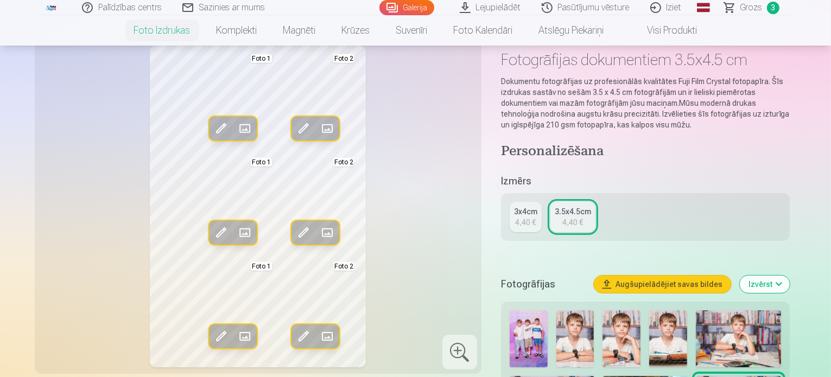
click at [536, 210] on div "3x4cm" at bounding box center [525, 211] width 23 height 11
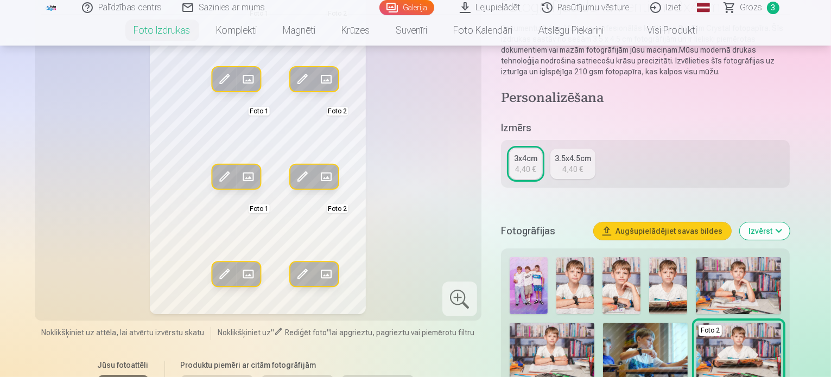
scroll to position [163, 0]
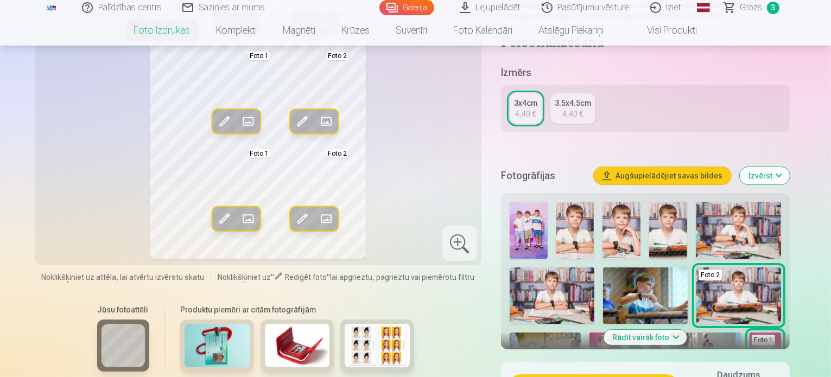
click at [621, 333] on img at bounding box center [605, 356] width 31 height 47
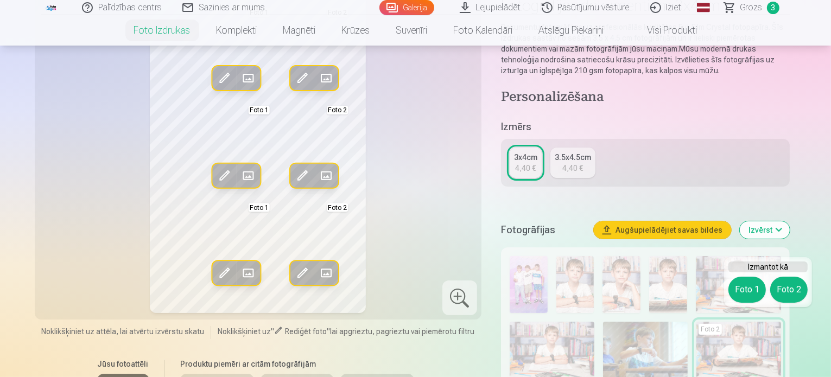
scroll to position [217, 0]
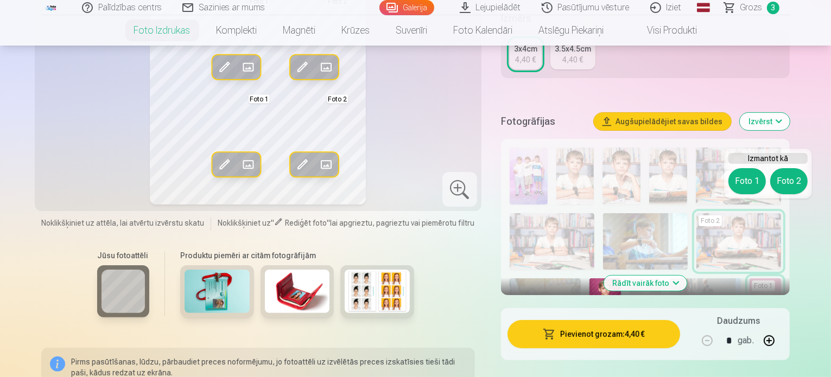
click at [744, 174] on button "Foto 1" at bounding box center [747, 181] width 37 height 26
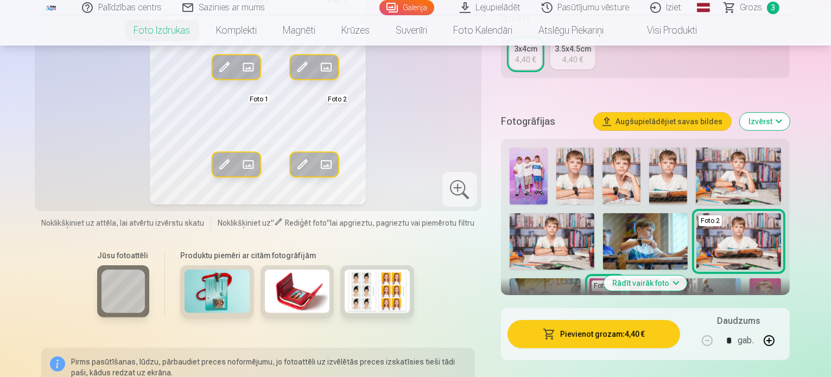
click at [541, 335] on img at bounding box center [525, 358] width 31 height 47
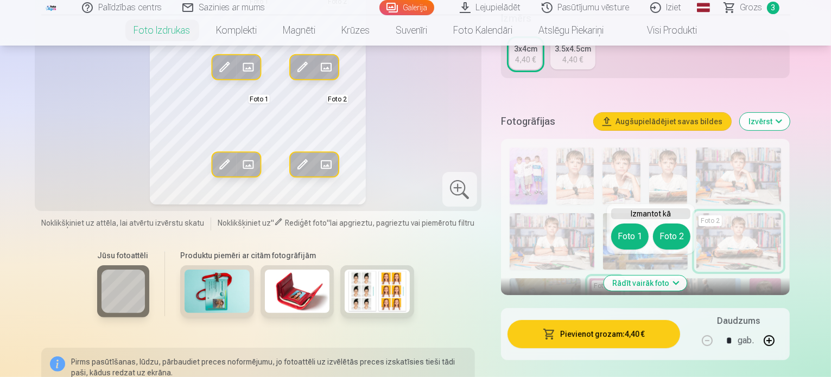
click at [634, 239] on button "Foto 1" at bounding box center [629, 237] width 37 height 26
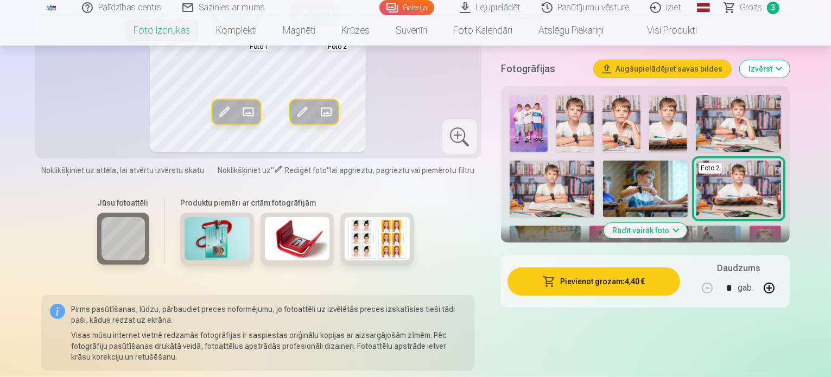
scroll to position [272, 0]
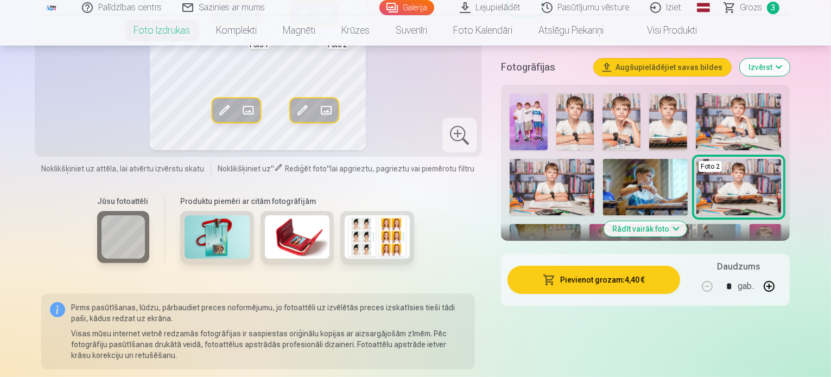
click at [582, 280] on img at bounding box center [565, 303] width 31 height 47
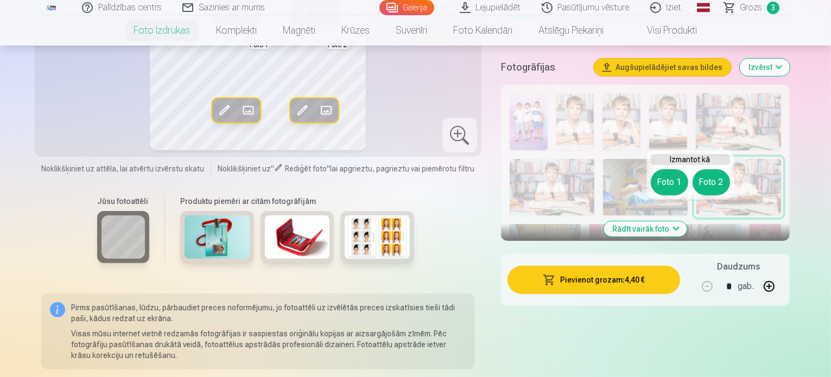
click at [662, 177] on button "Foto 1" at bounding box center [669, 182] width 37 height 26
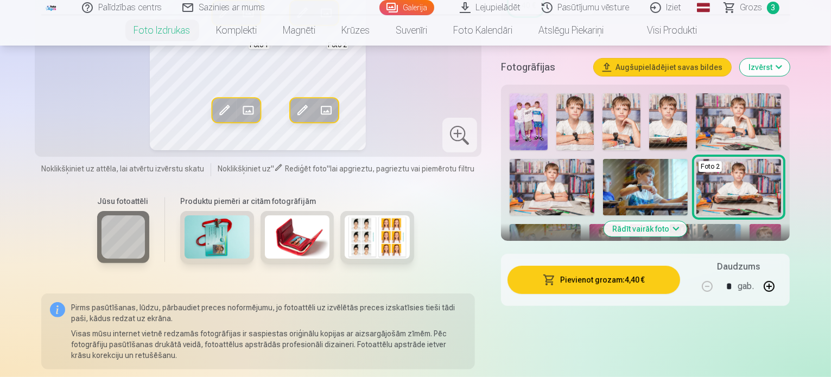
click at [750, 224] on img at bounding box center [765, 247] width 31 height 47
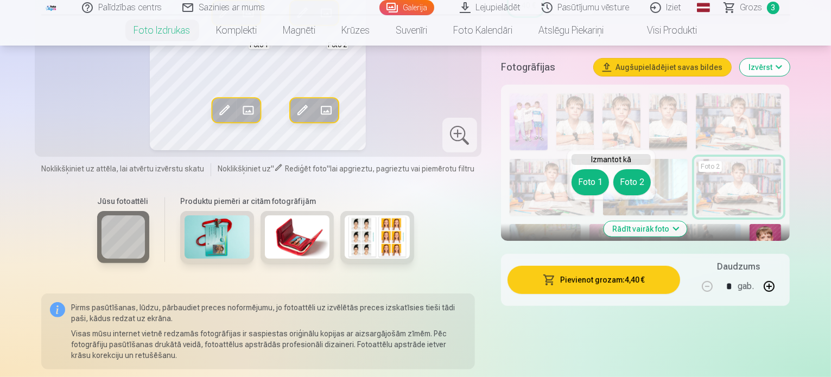
click at [623, 180] on button "Foto 2" at bounding box center [632, 182] width 37 height 26
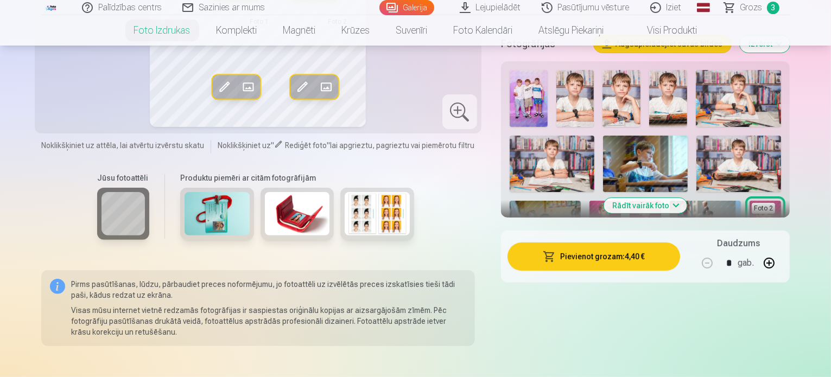
scroll to position [217, 0]
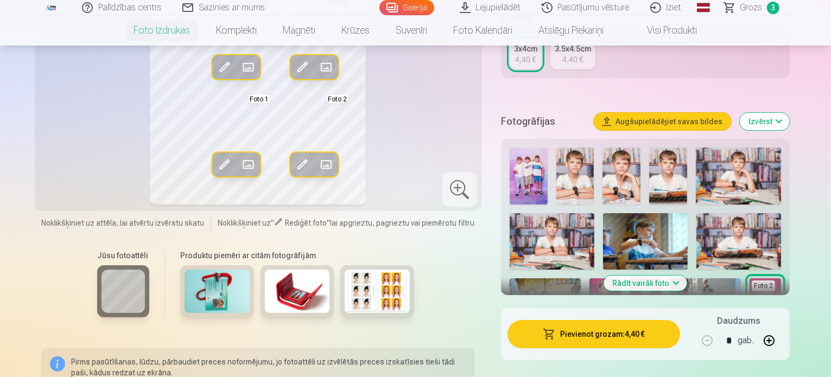
click at [670, 279] on img at bounding box center [705, 302] width 71 height 47
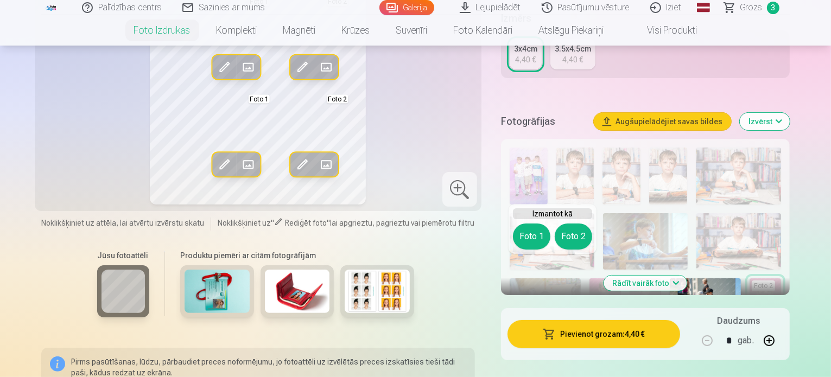
click at [543, 234] on button "Foto 1" at bounding box center [531, 237] width 37 height 26
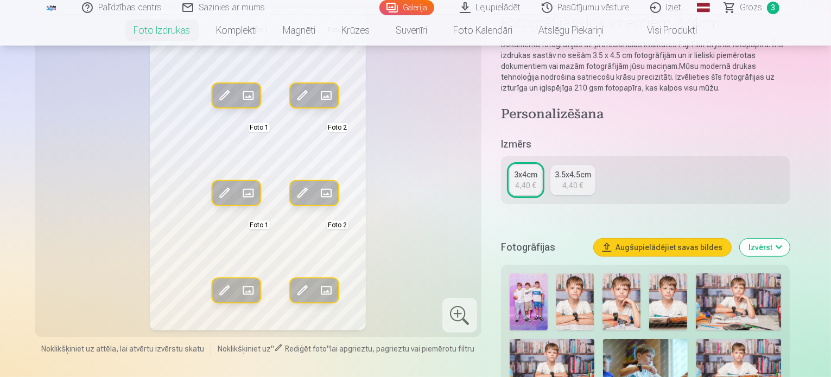
scroll to position [391, 0]
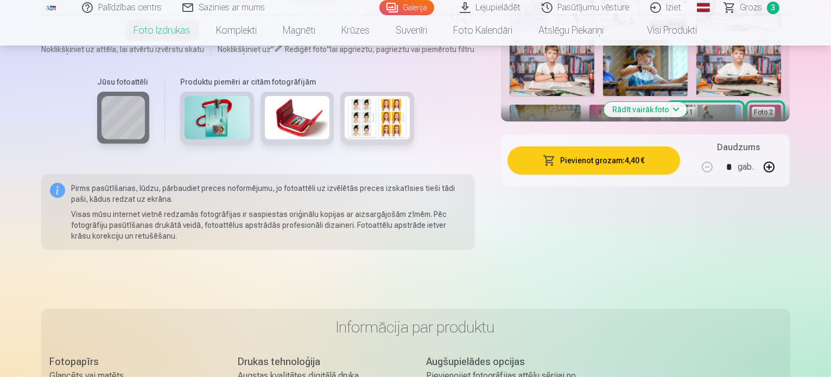
click at [791, 119] on div "Fotogrāfijas Augšupielādējiet savas bildes Izvērst Foto 1 Foto 2 Rādīt vairāk f…" at bounding box center [645, 25] width 289 height 191
click at [672, 107] on button "Rādīt vairāk foto" at bounding box center [645, 109] width 83 height 15
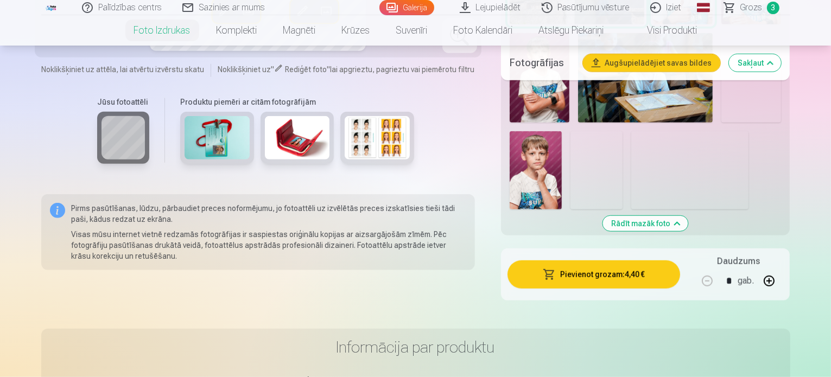
scroll to position [825, 0]
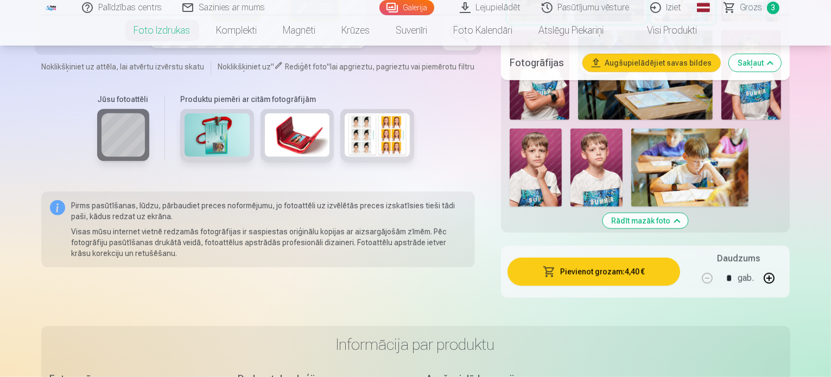
click at [632, 193] on img at bounding box center [690, 168] width 117 height 78
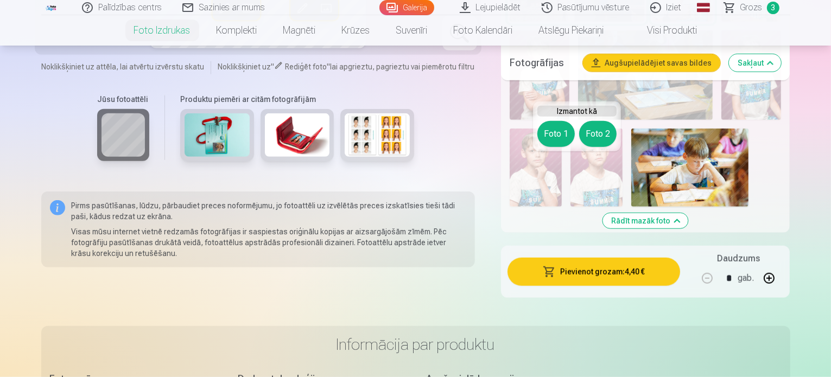
click at [589, 143] on button "Foto 2" at bounding box center [597, 134] width 37 height 26
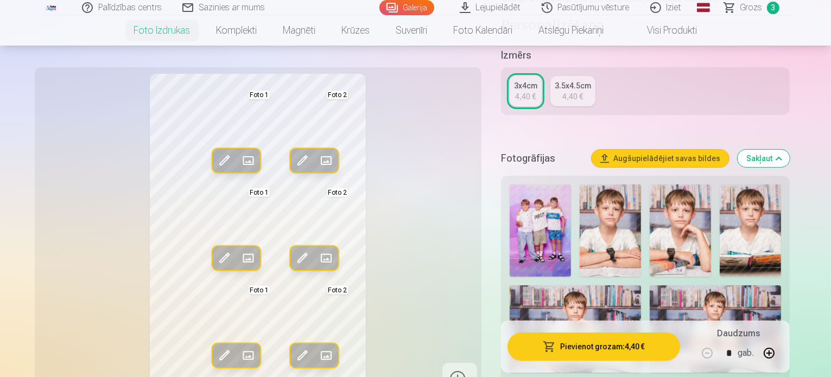
scroll to position [174, 0]
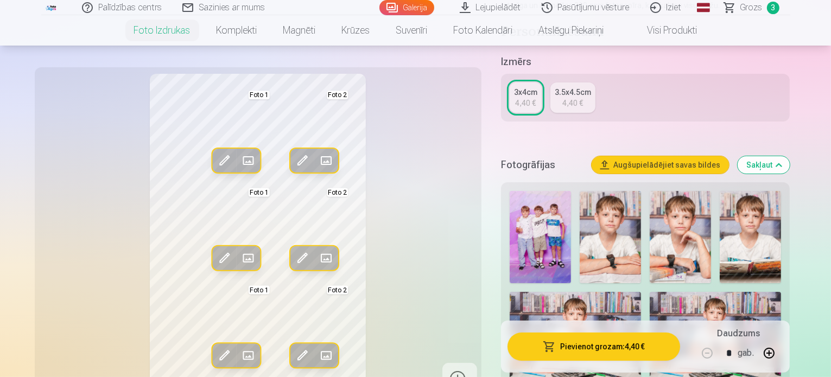
click at [641, 207] on img at bounding box center [610, 237] width 61 height 92
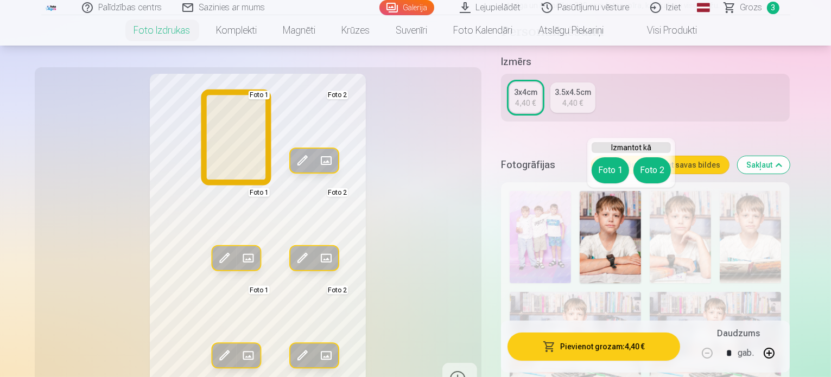
click at [619, 171] on button "Foto 1" at bounding box center [610, 170] width 37 height 26
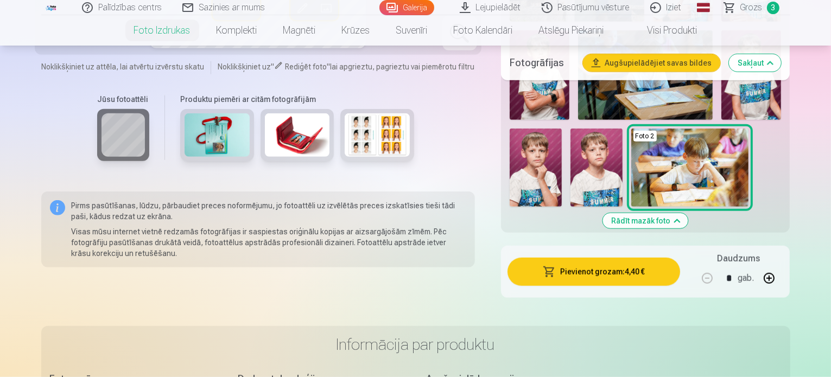
scroll to position [771, 0]
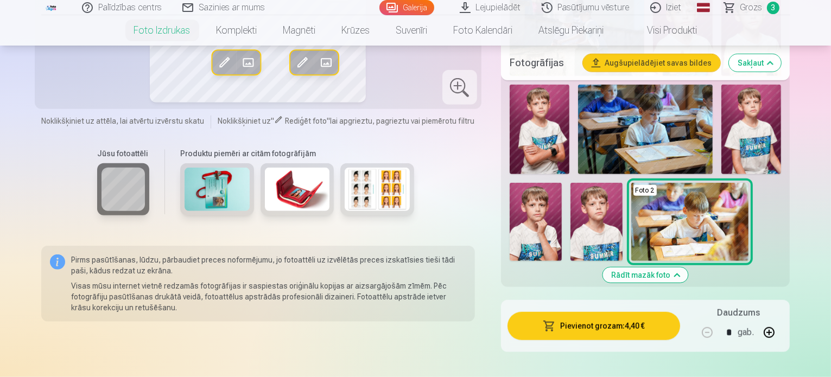
click at [722, 153] on img at bounding box center [752, 130] width 60 height 90
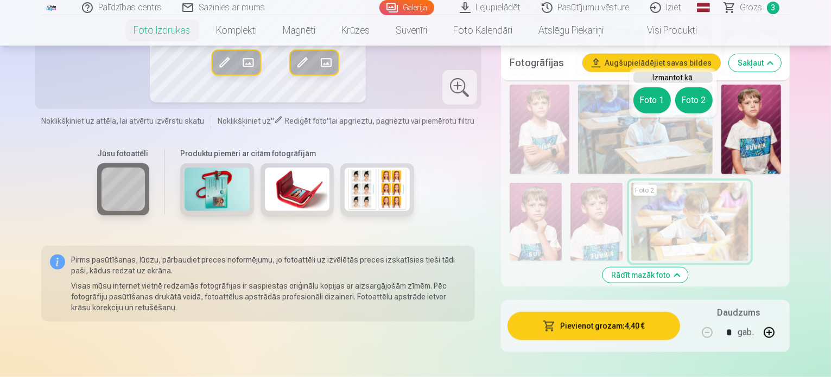
click at [692, 99] on button "Foto 2" at bounding box center [694, 100] width 37 height 26
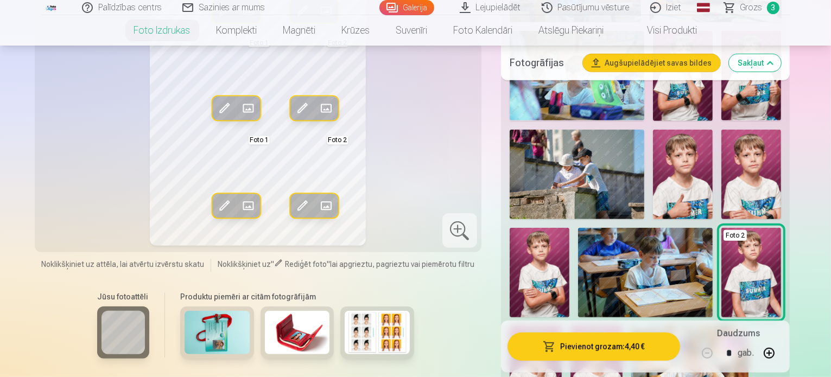
scroll to position [717, 0]
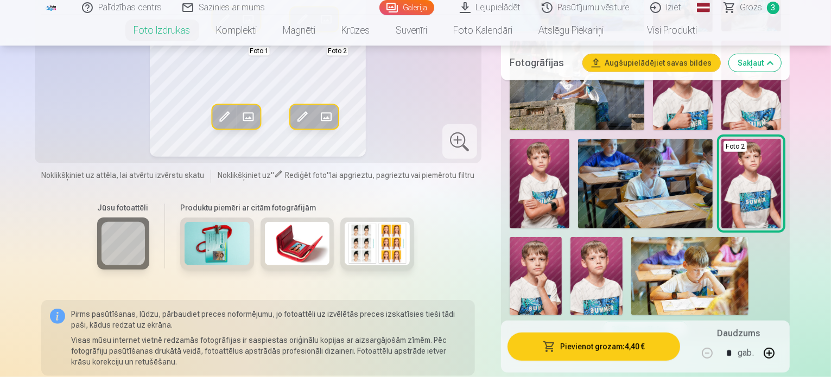
click at [754, 118] on img at bounding box center [752, 86] width 60 height 90
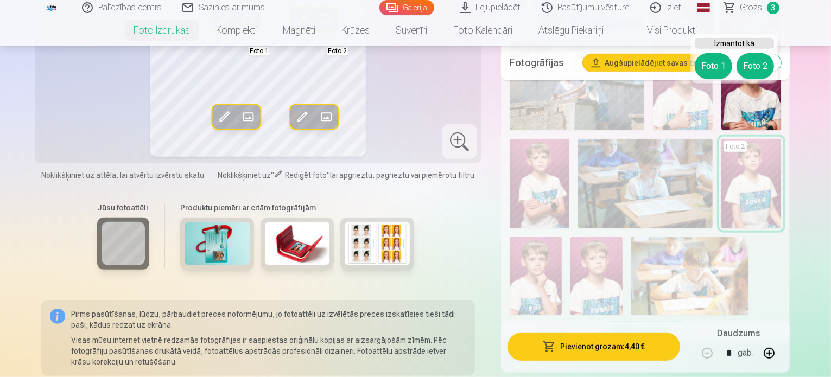
click at [753, 60] on button "Foto 2" at bounding box center [755, 66] width 37 height 26
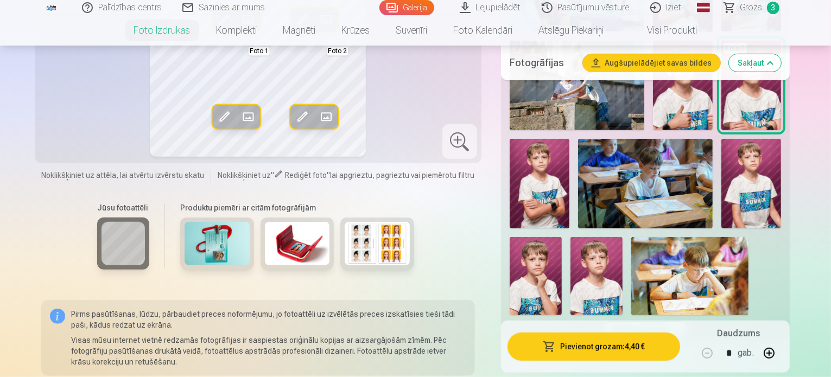
click at [629, 348] on button "Pievienot grozam : 4,40 €" at bounding box center [594, 347] width 173 height 28
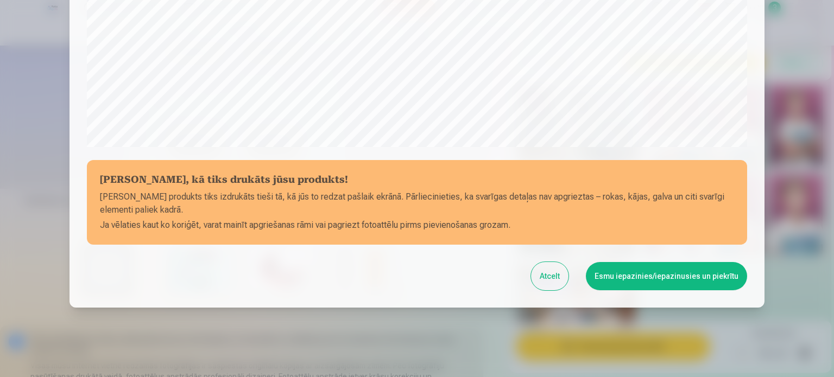
scroll to position [404, 0]
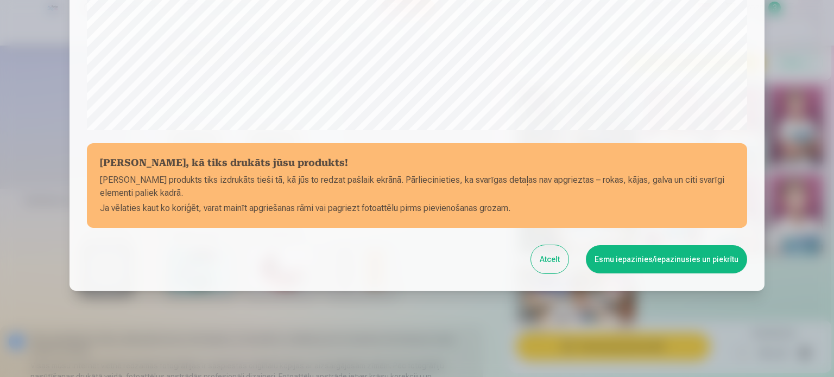
click at [653, 270] on button "Esmu iepazinies/iepazinusies un piekrītu" at bounding box center [666, 259] width 161 height 28
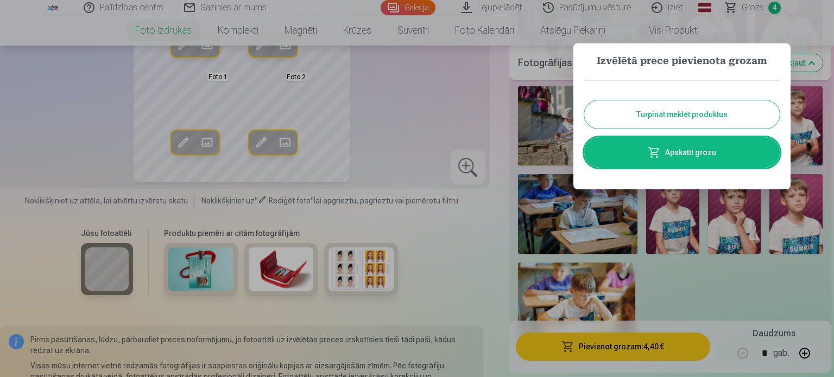
click at [701, 146] on link "Apskatīt grozu" at bounding box center [681, 152] width 195 height 30
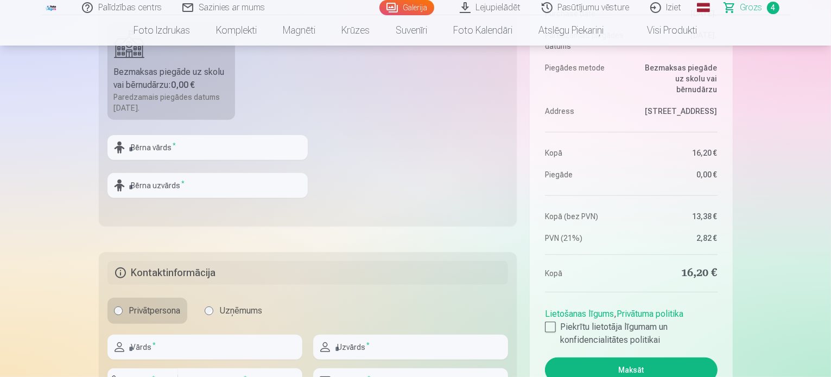
scroll to position [380, 0]
click at [156, 152] on input "text" at bounding box center [208, 147] width 200 height 25
type input "*******"
click at [153, 196] on input "text" at bounding box center [208, 185] width 200 height 25
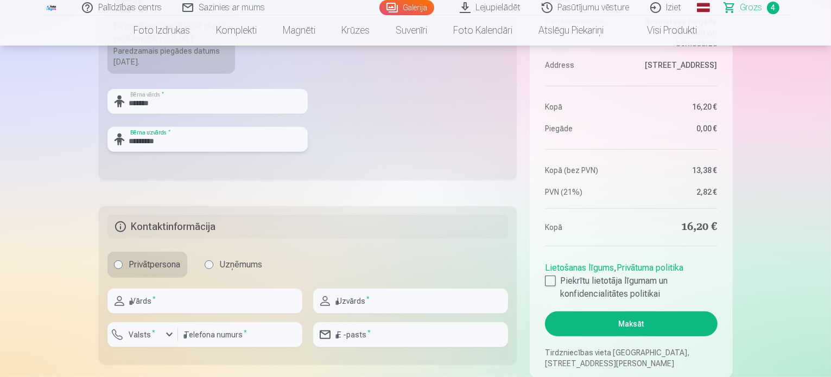
scroll to position [489, 0]
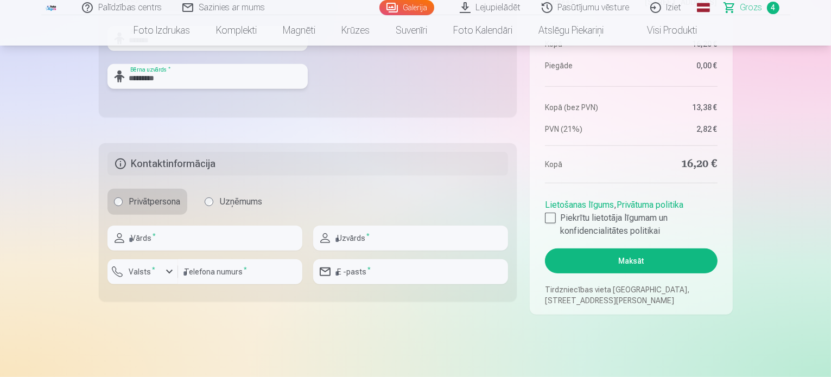
type input "*********"
click at [165, 245] on input "text" at bounding box center [205, 238] width 195 height 25
type input "****"
click at [348, 244] on input "text" at bounding box center [410, 238] width 195 height 25
type input "*********"
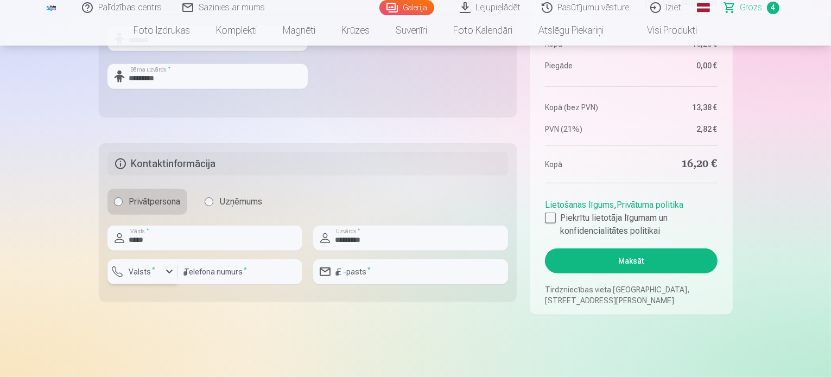
click at [171, 273] on div "button" at bounding box center [169, 272] width 13 height 13
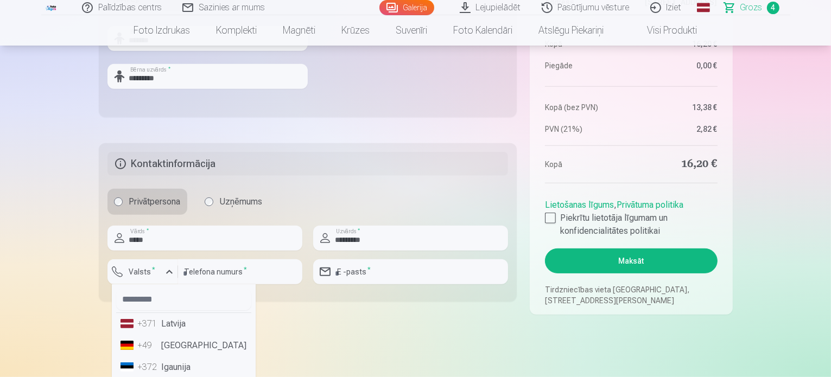
click at [172, 325] on li "+371 Latvija" at bounding box center [183, 324] width 135 height 22
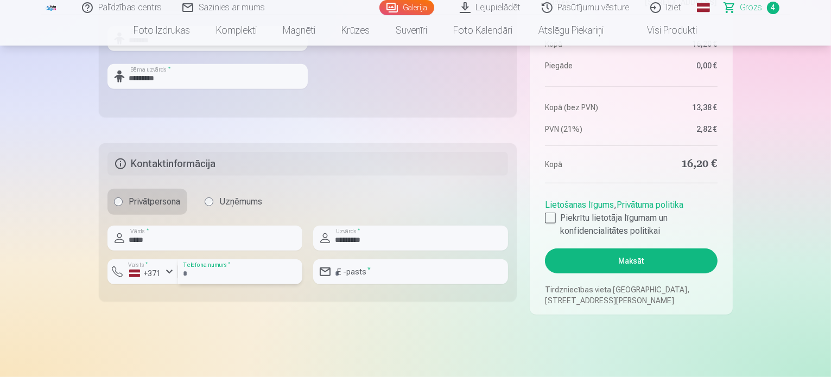
click at [211, 277] on input "number" at bounding box center [240, 272] width 124 height 25
type input "********"
click at [356, 276] on input "email" at bounding box center [410, 272] width 195 height 25
type input "**********"
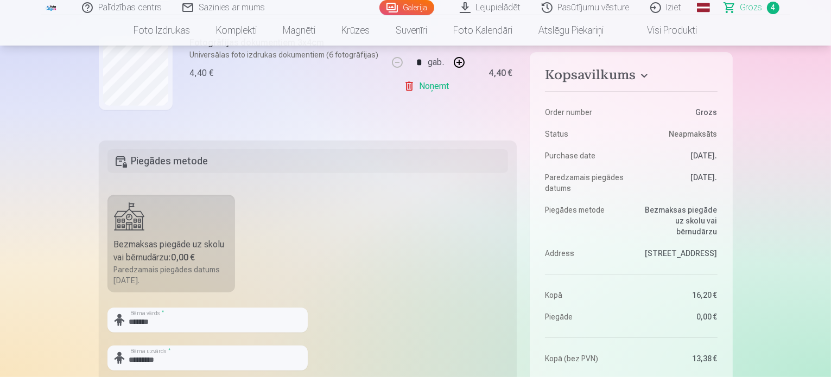
scroll to position [326, 0]
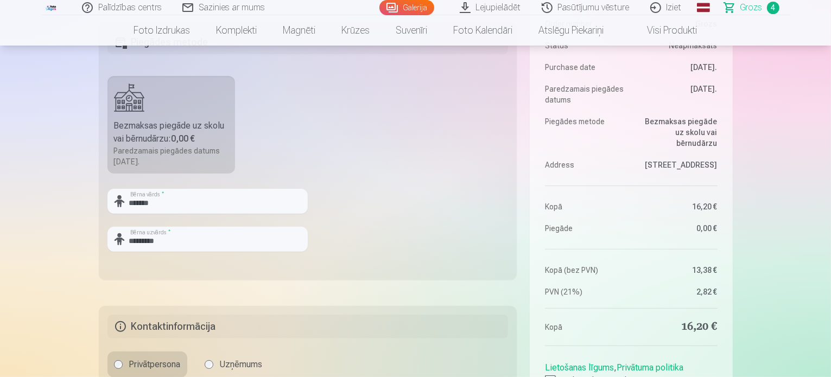
click at [153, 128] on div "Bezmaksas piegāde uz skolu vai bērnudārzu : 0,00 €" at bounding box center [171, 132] width 115 height 26
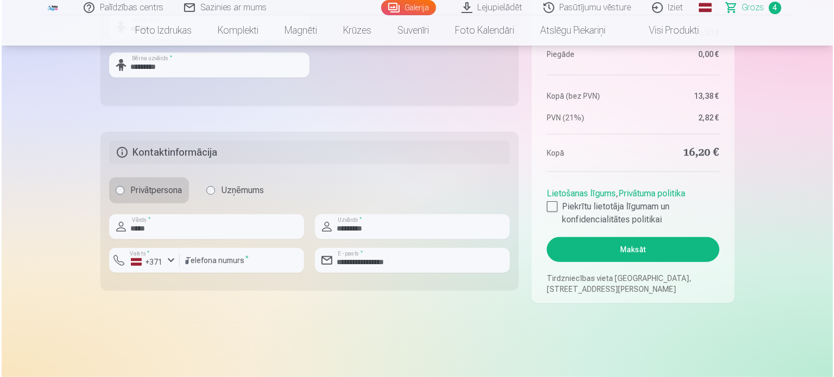
scroll to position [597, 0]
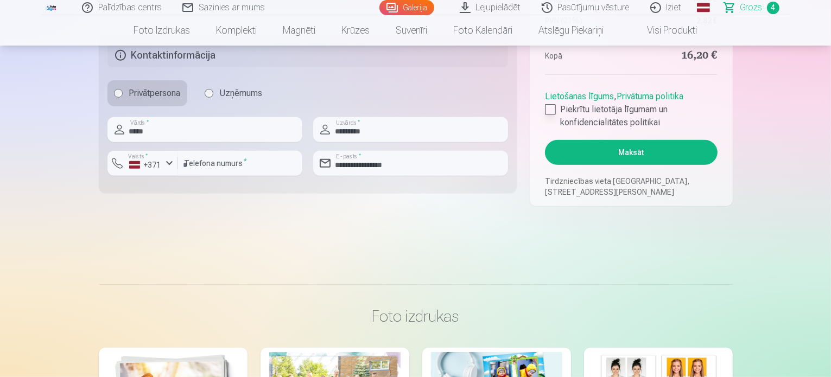
click at [552, 110] on div at bounding box center [550, 109] width 11 height 11
click at [624, 141] on button "Maksāt" at bounding box center [631, 152] width 172 height 25
